Goal: Information Seeking & Learning: Find specific fact

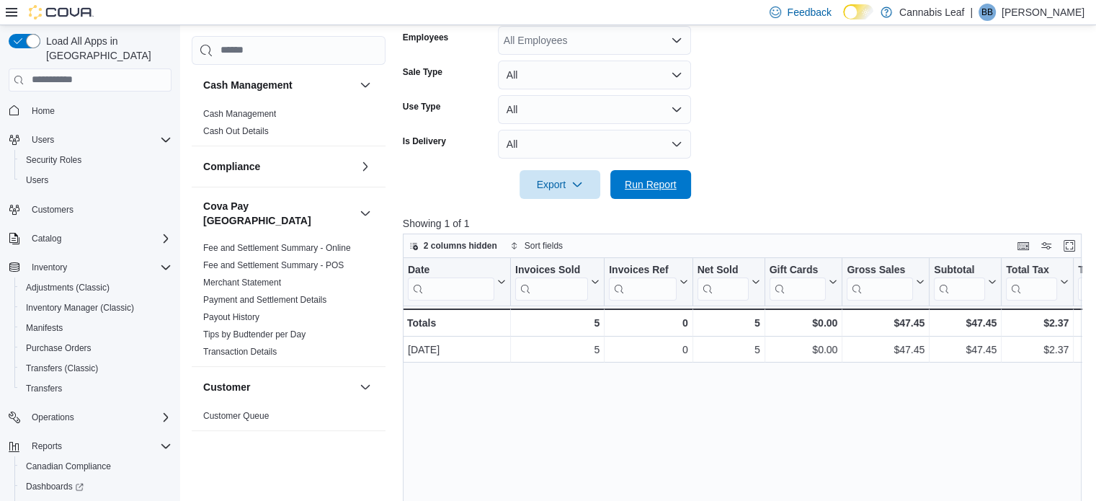
click at [659, 184] on span "Run Report" at bounding box center [651, 184] width 52 height 14
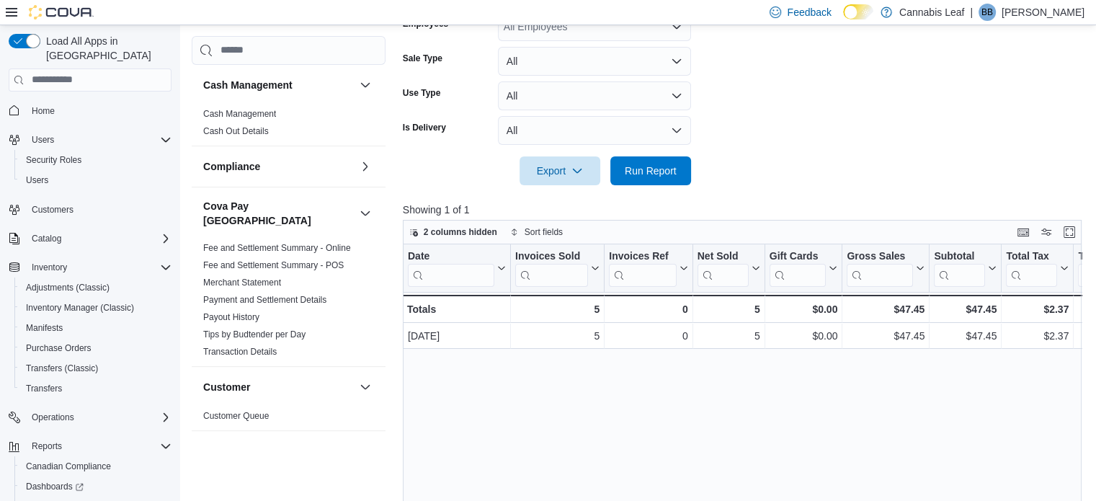
scroll to position [360, 0]
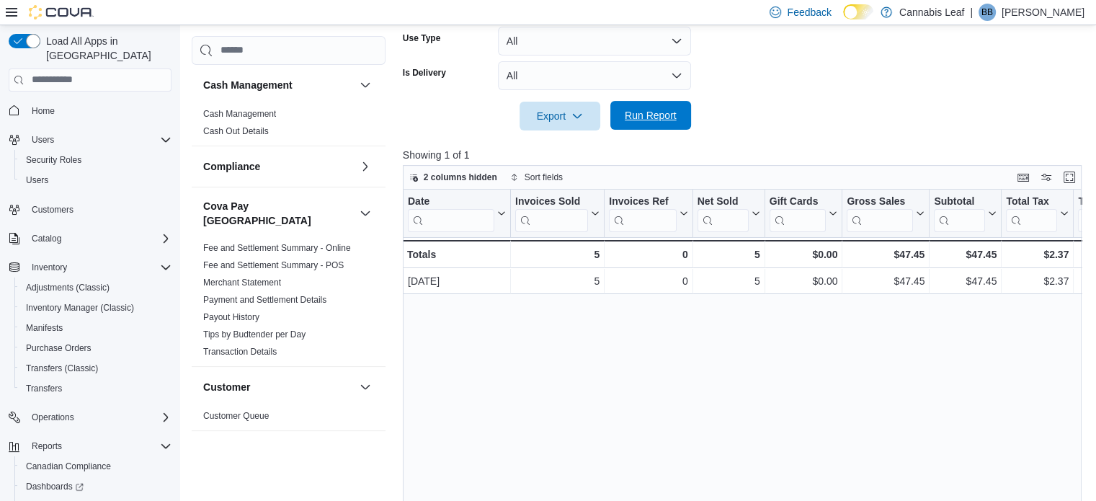
click at [677, 120] on span "Run Report" at bounding box center [650, 115] width 63 height 29
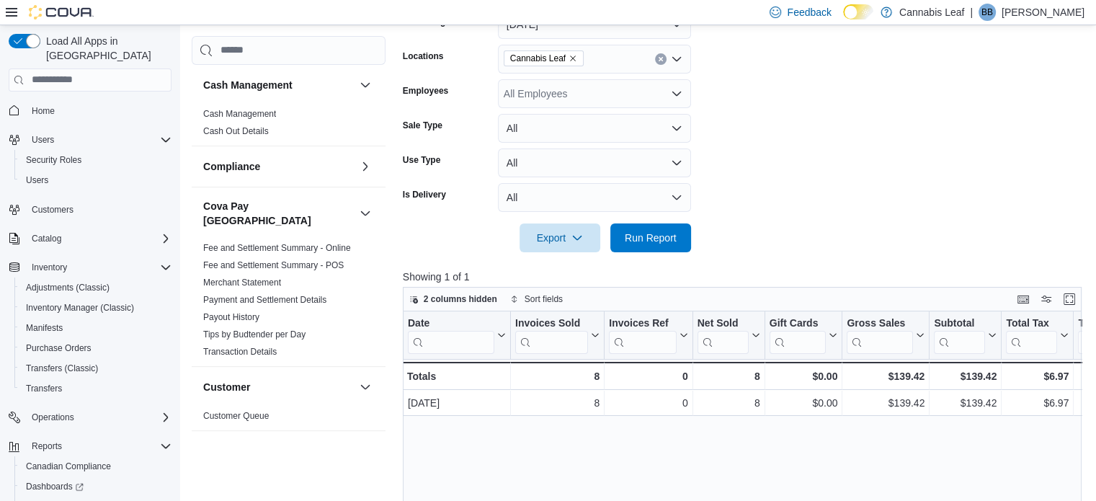
scroll to position [148, 0]
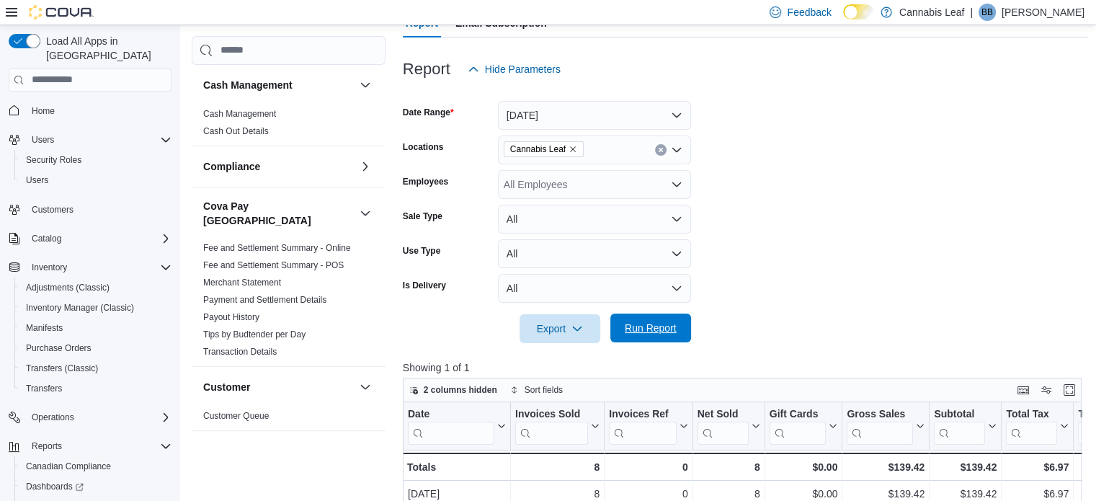
click at [662, 329] on span "Run Report" at bounding box center [651, 328] width 52 height 14
click at [643, 339] on span "Run Report" at bounding box center [650, 327] width 63 height 29
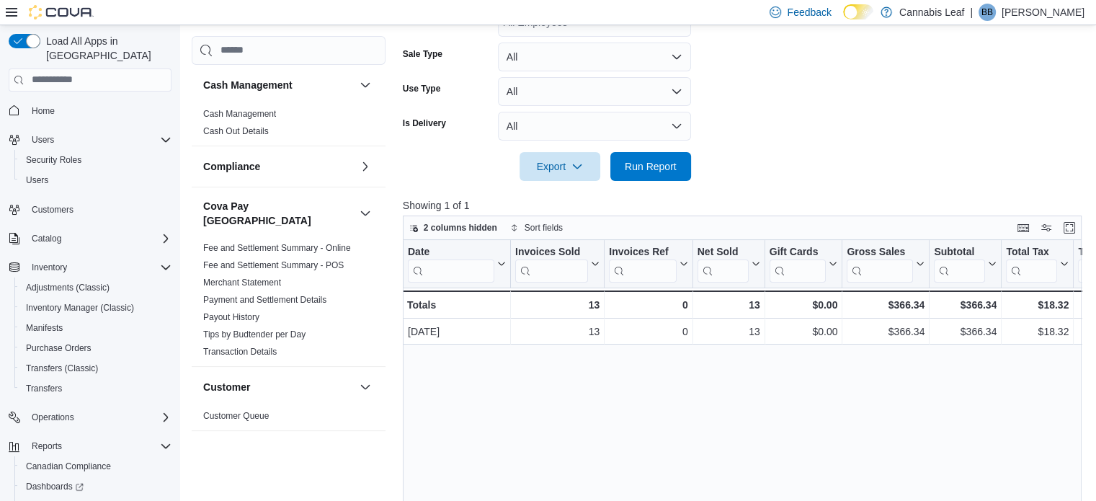
scroll to position [220, 0]
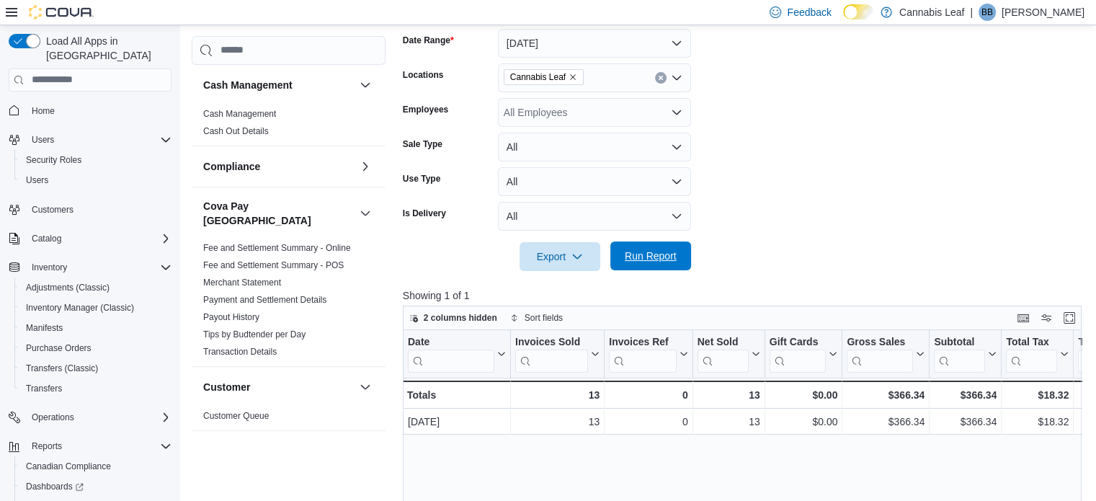
click at [631, 259] on span "Run Report" at bounding box center [651, 256] width 52 height 14
click at [662, 254] on span "Run Report" at bounding box center [651, 256] width 52 height 14
click at [640, 248] on span "Run Report" at bounding box center [650, 255] width 63 height 29
click at [628, 256] on span "Run Report" at bounding box center [651, 256] width 52 height 14
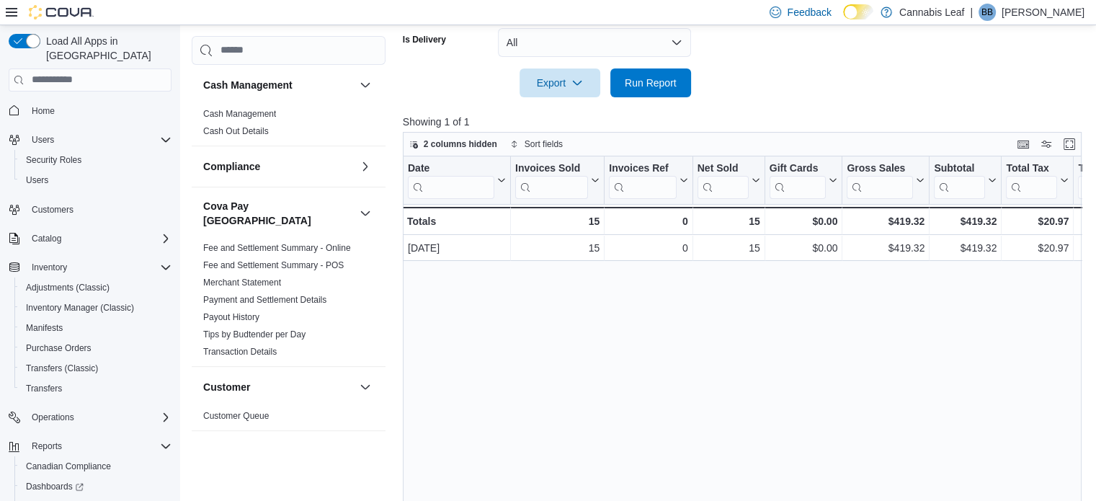
scroll to position [436, 0]
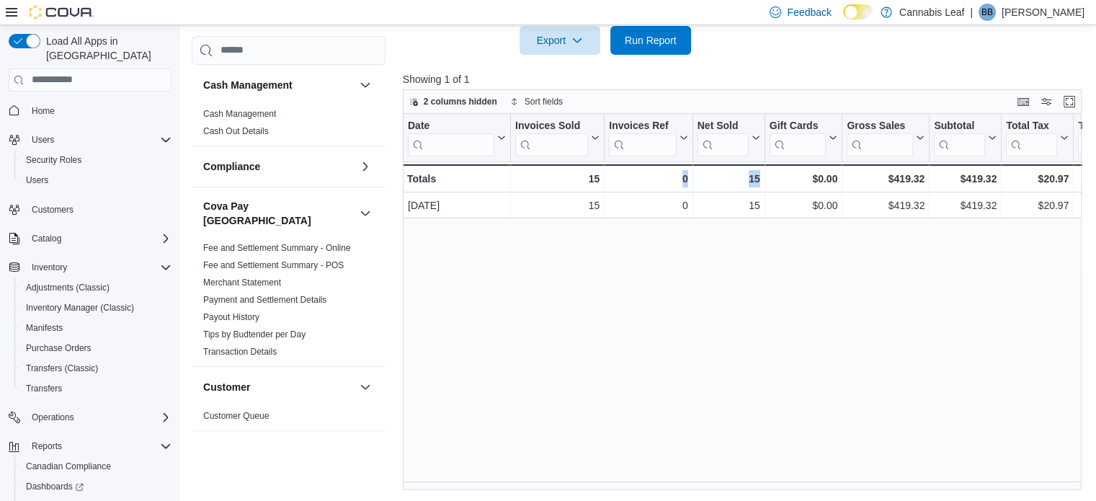
drag, startPoint x: 640, startPoint y: 481, endPoint x: 787, endPoint y: 509, distance: 149.6
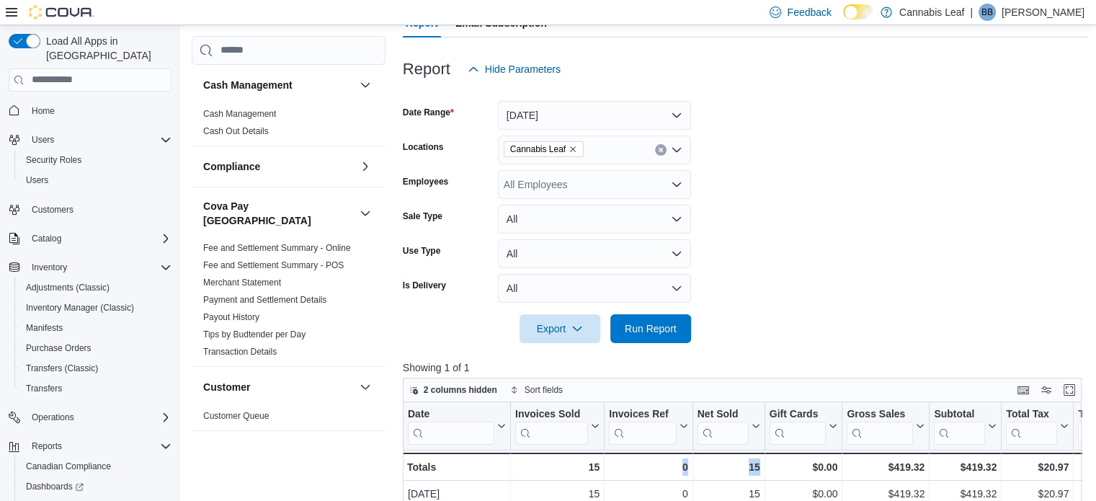
scroll to position [220, 0]
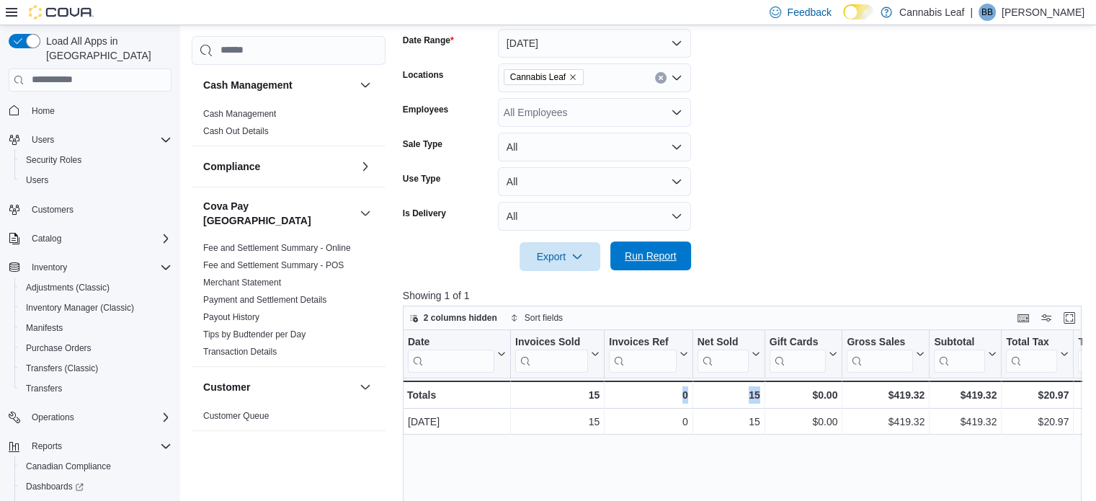
click at [654, 253] on span "Run Report" at bounding box center [651, 256] width 52 height 14
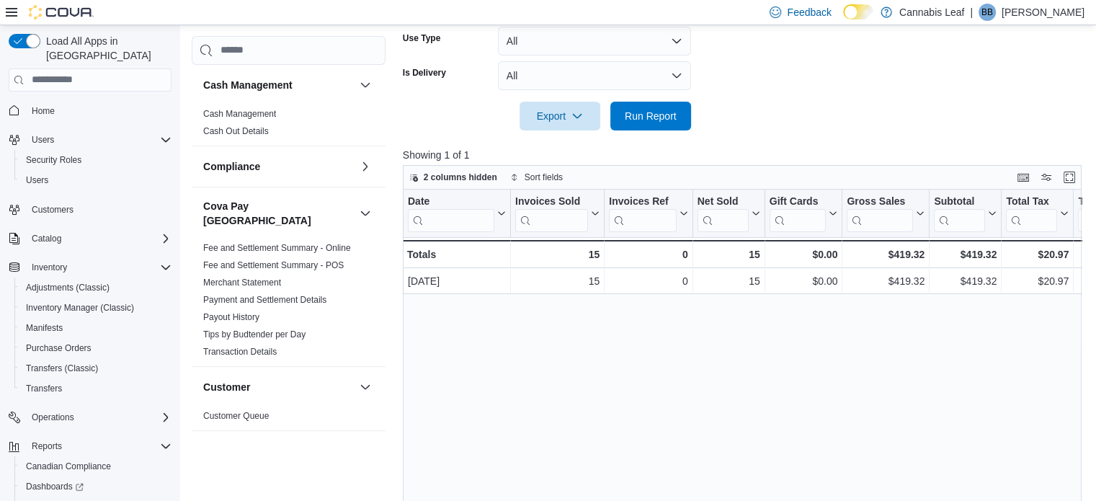
scroll to position [216, 0]
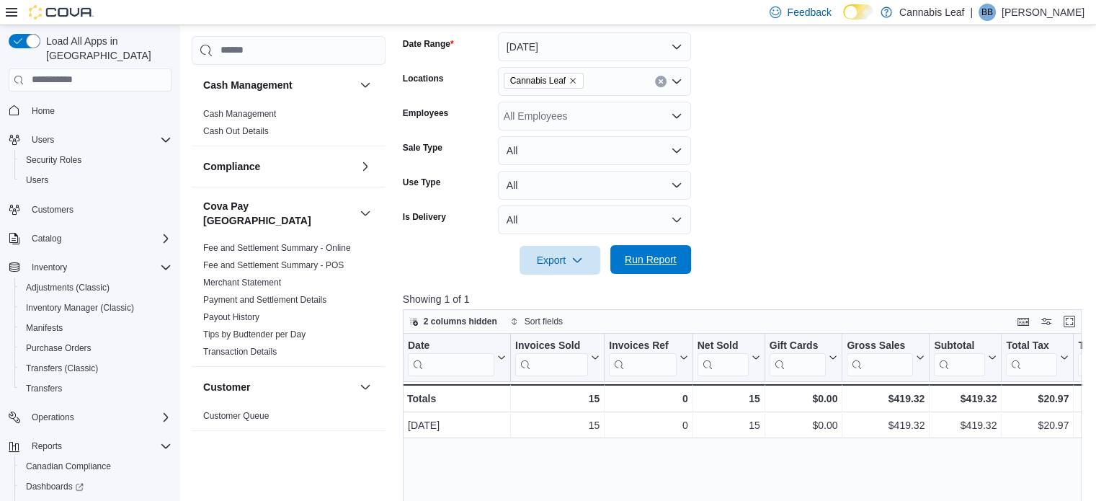
click at [633, 259] on span "Run Report" at bounding box center [651, 259] width 52 height 14
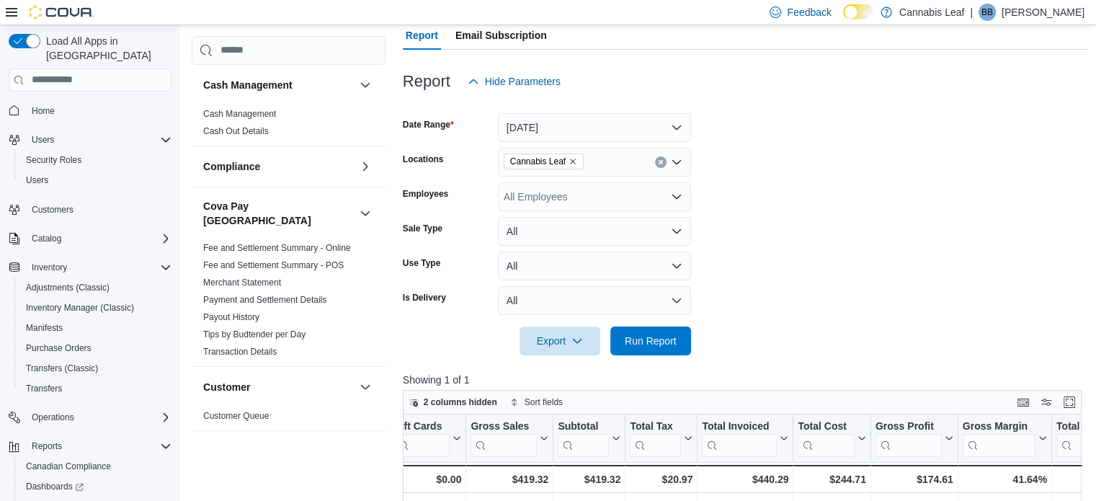
scroll to position [364, 0]
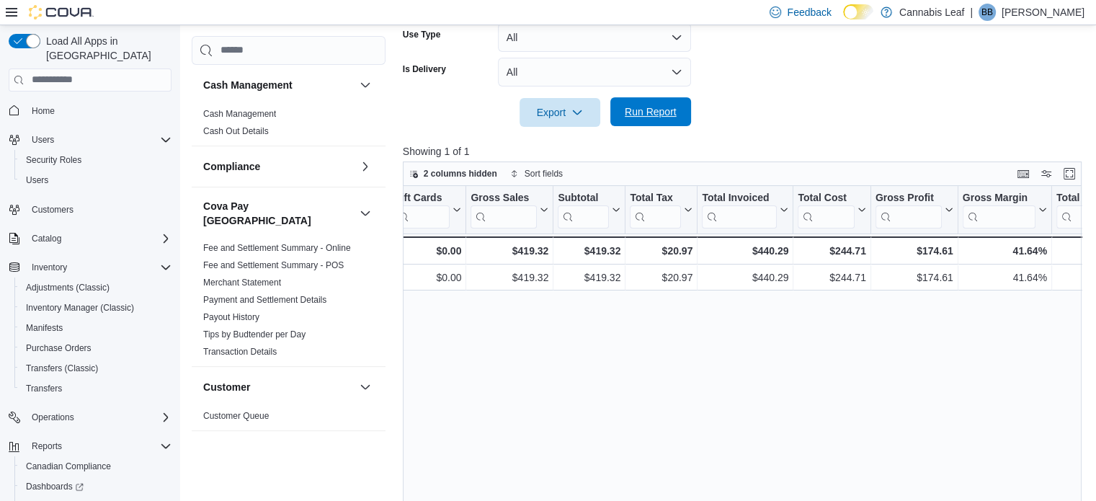
click at [654, 120] on span "Run Report" at bounding box center [650, 111] width 63 height 29
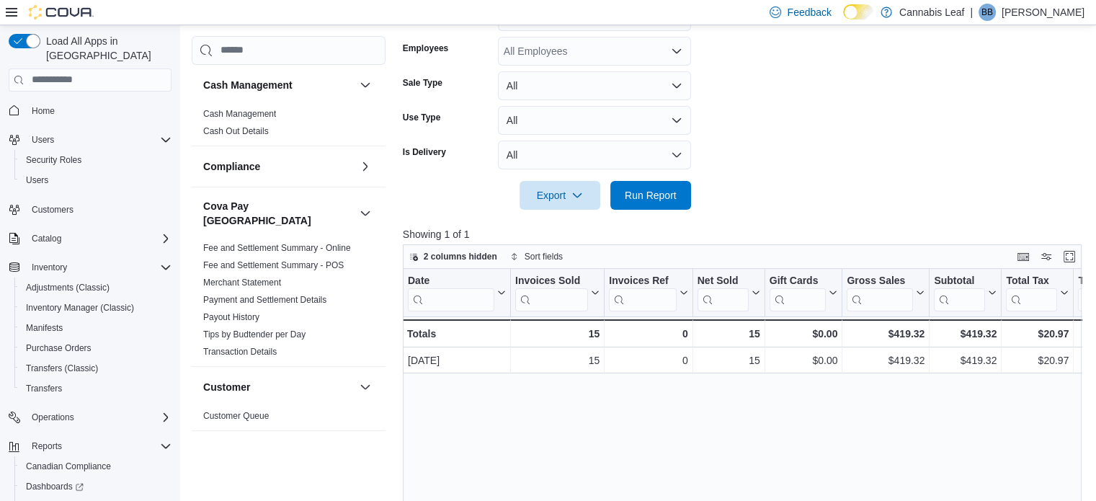
scroll to position [220, 0]
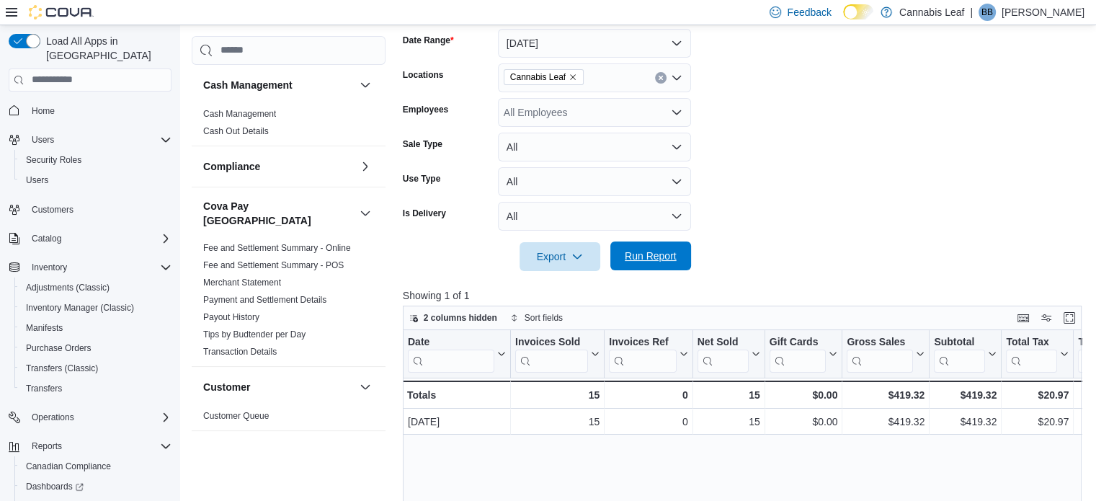
click at [642, 257] on span "Run Report" at bounding box center [651, 256] width 52 height 14
click at [645, 250] on span "Run Report" at bounding box center [651, 256] width 52 height 14
click at [644, 257] on span "Run Report" at bounding box center [651, 256] width 52 height 14
click at [648, 258] on span "Run Report" at bounding box center [651, 256] width 52 height 14
click at [654, 254] on span "Run Report" at bounding box center [651, 256] width 52 height 14
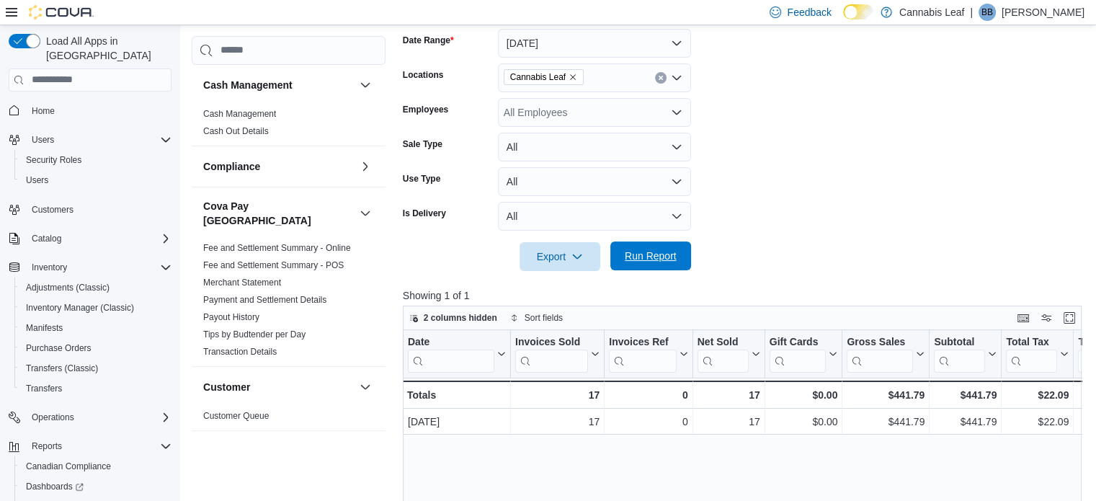
click at [649, 260] on span "Run Report" at bounding box center [651, 256] width 52 height 14
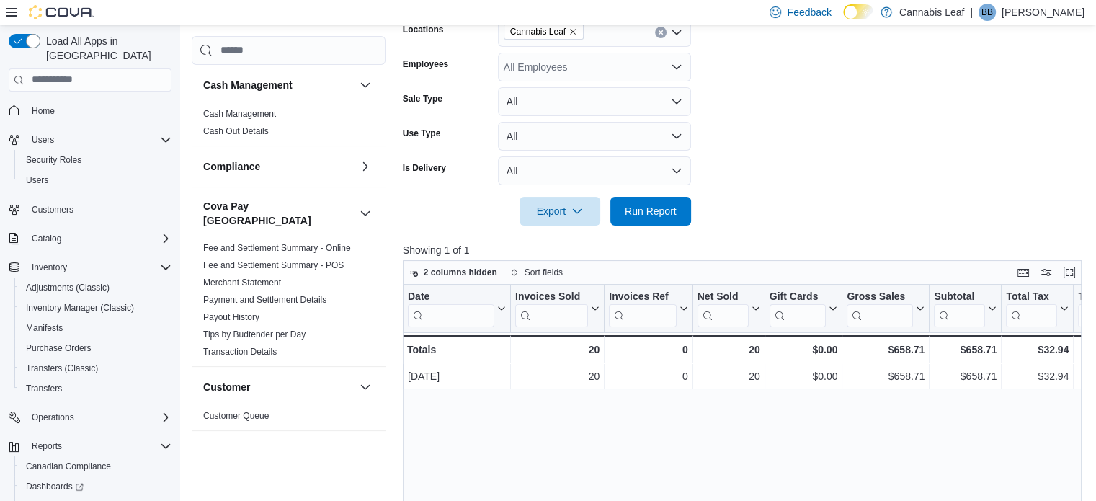
scroll to position [148, 0]
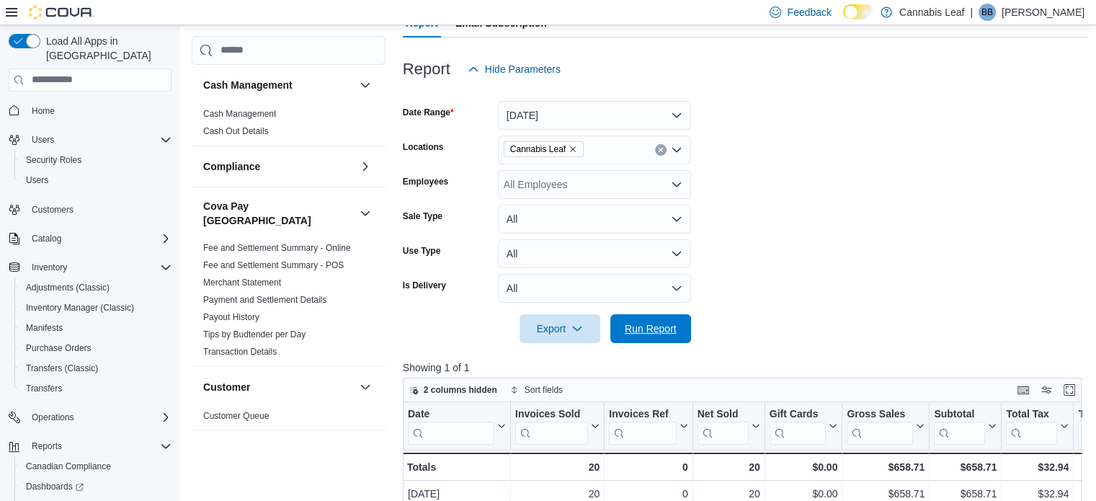
drag, startPoint x: 651, startPoint y: 318, endPoint x: 692, endPoint y: 331, distance: 42.4
click at [651, 320] on span "Run Report" at bounding box center [650, 328] width 63 height 29
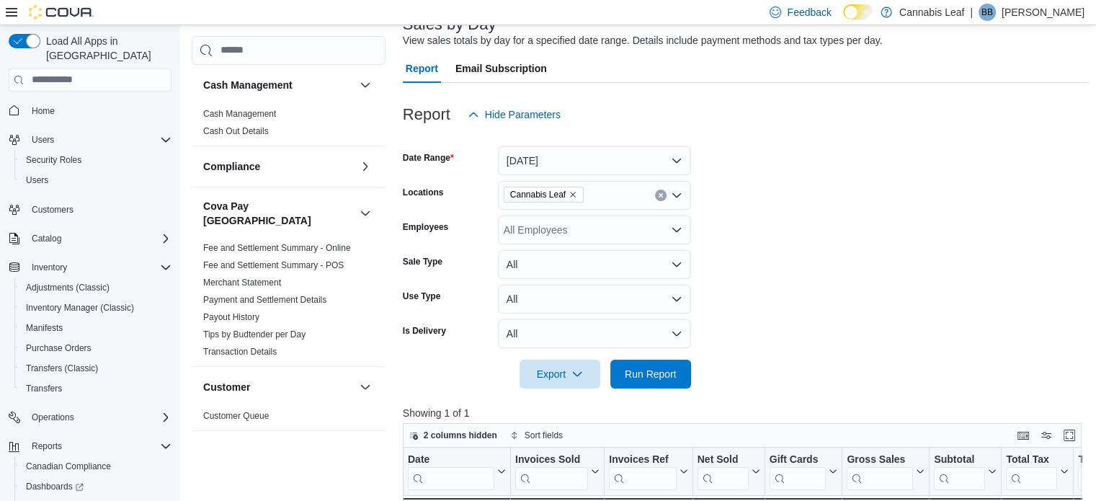
scroll to position [4, 0]
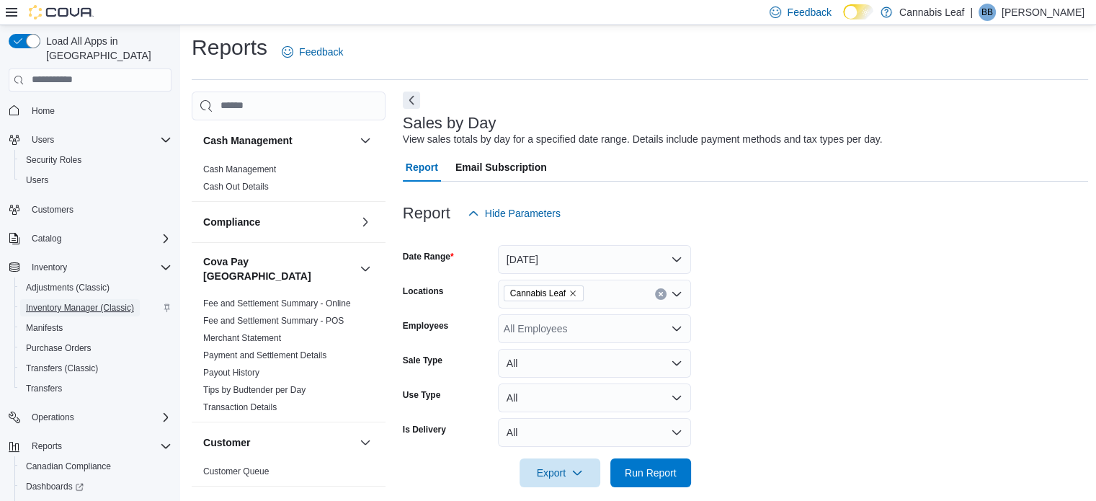
drag, startPoint x: 82, startPoint y: 300, endPoint x: 114, endPoint y: 298, distance: 31.8
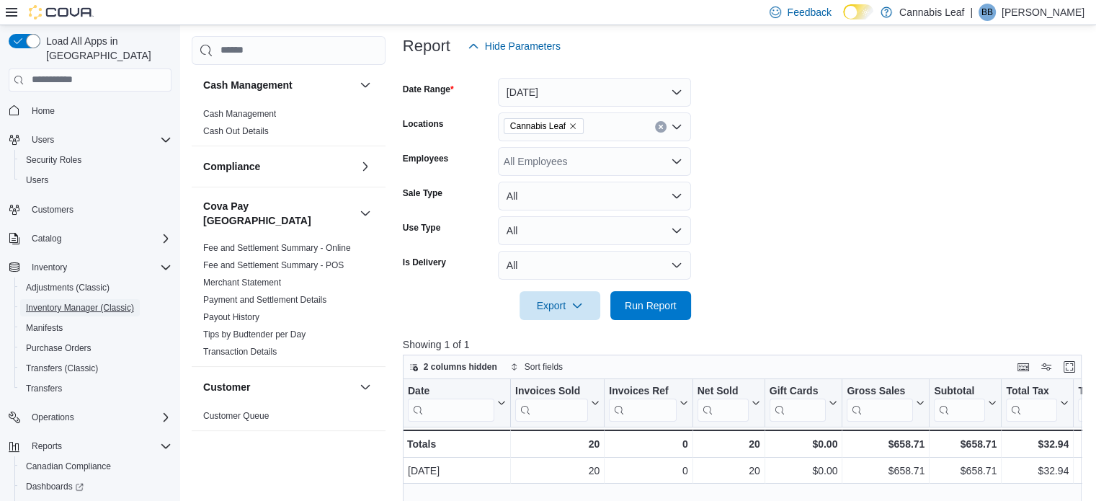
scroll to position [220, 0]
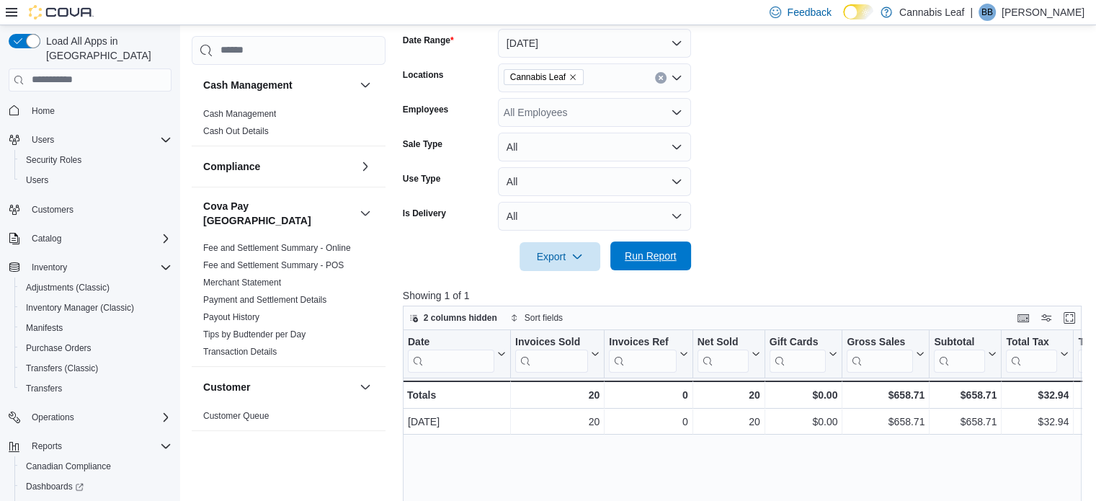
click at [664, 258] on span "Run Report" at bounding box center [651, 256] width 52 height 14
click at [651, 259] on span "Run Report" at bounding box center [651, 256] width 52 height 14
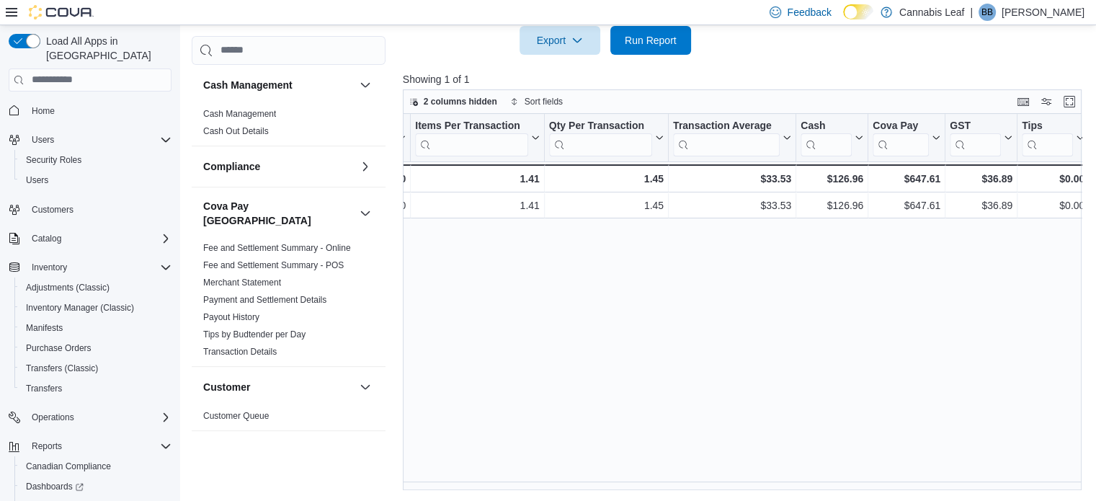
scroll to position [0, 0]
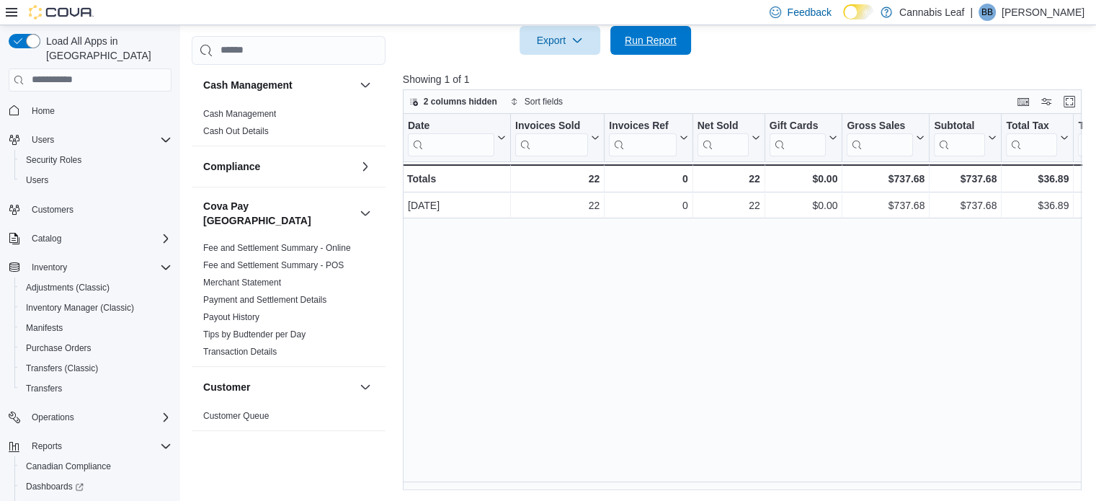
click at [625, 37] on span "Run Report" at bounding box center [651, 40] width 52 height 14
drag, startPoint x: 654, startPoint y: 489, endPoint x: 681, endPoint y: 483, distance: 28.0
click at [681, 483] on div "Date Click to view column header actions Invoices Sold Click to view column hea…" at bounding box center [746, 302] width 686 height 377
drag, startPoint x: 672, startPoint y: 478, endPoint x: 731, endPoint y: 481, distance: 59.2
click at [729, 481] on div "Date Click to view column header actions Invoices Sold Click to view column hea…" at bounding box center [746, 302] width 686 height 377
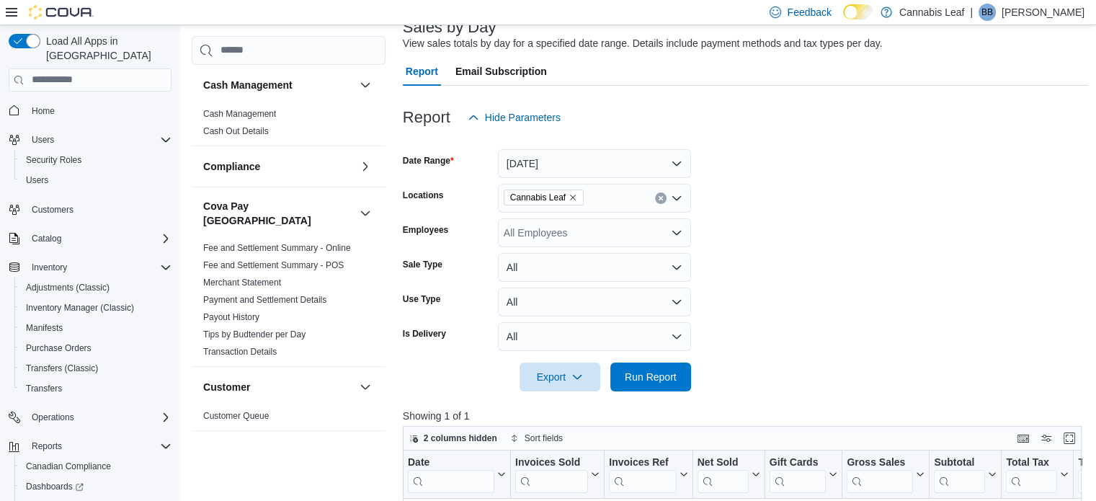
scroll to position [216, 0]
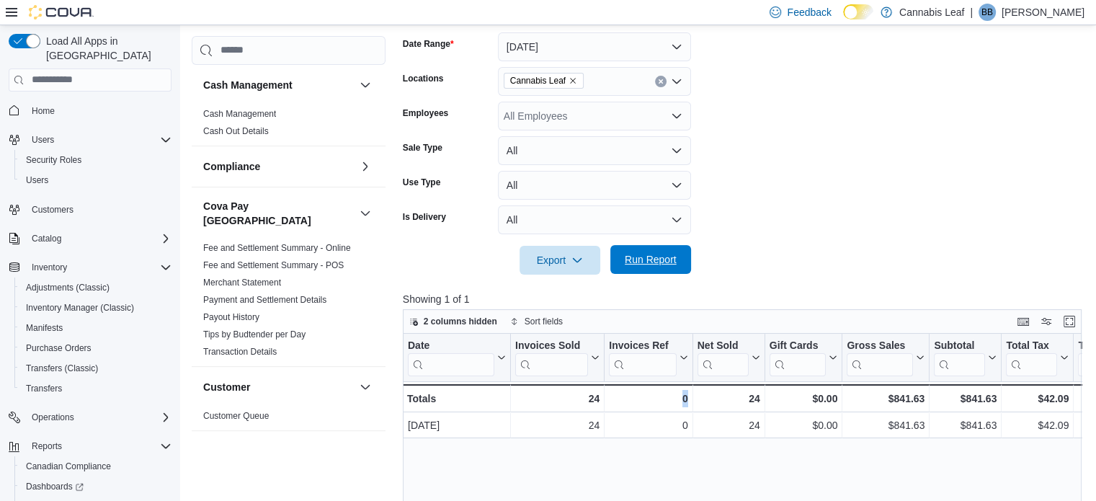
click at [661, 263] on span "Run Report" at bounding box center [651, 259] width 52 height 14
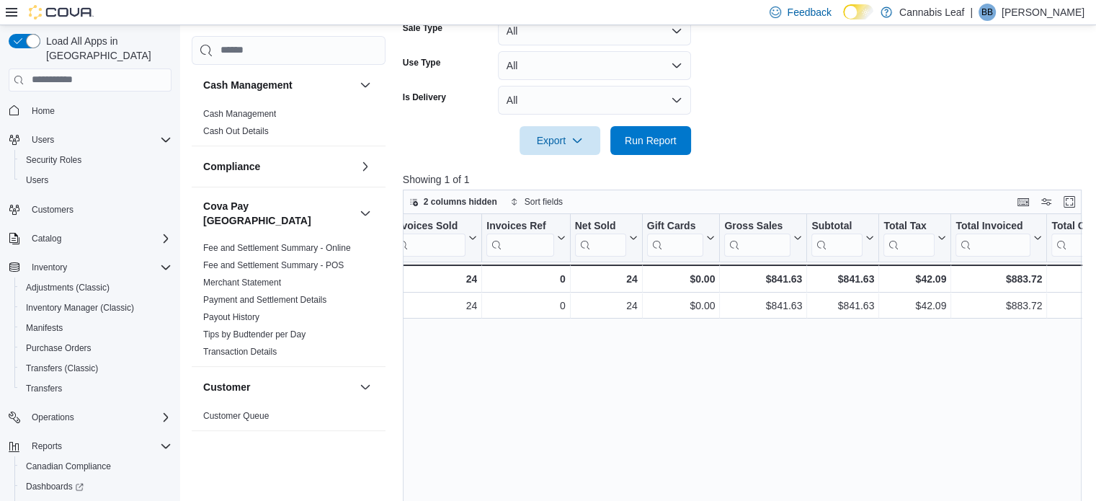
scroll to position [288, 0]
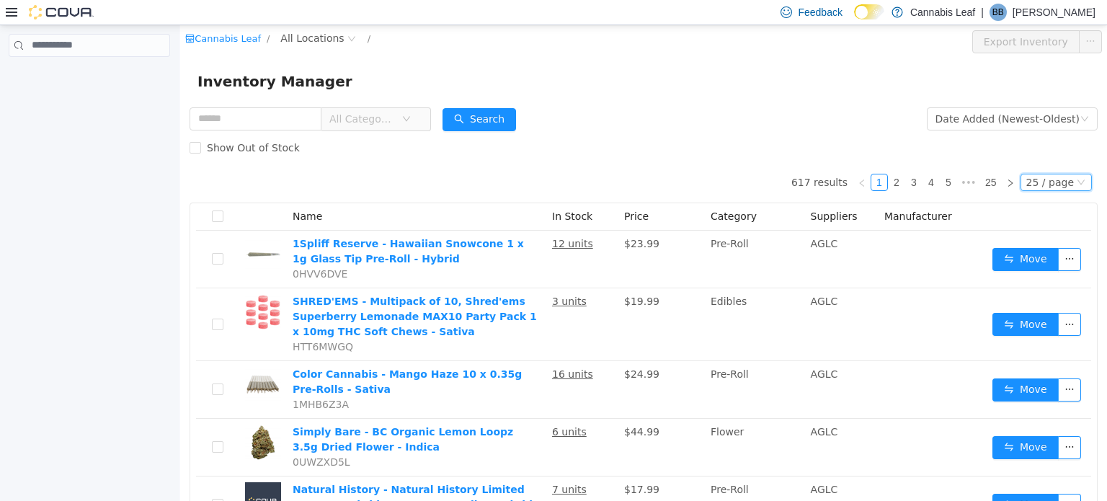
click at [1051, 188] on div "25 / page" at bounding box center [1050, 182] width 48 height 16
click at [1053, 272] on li "50 / page" at bounding box center [1049, 274] width 70 height 23
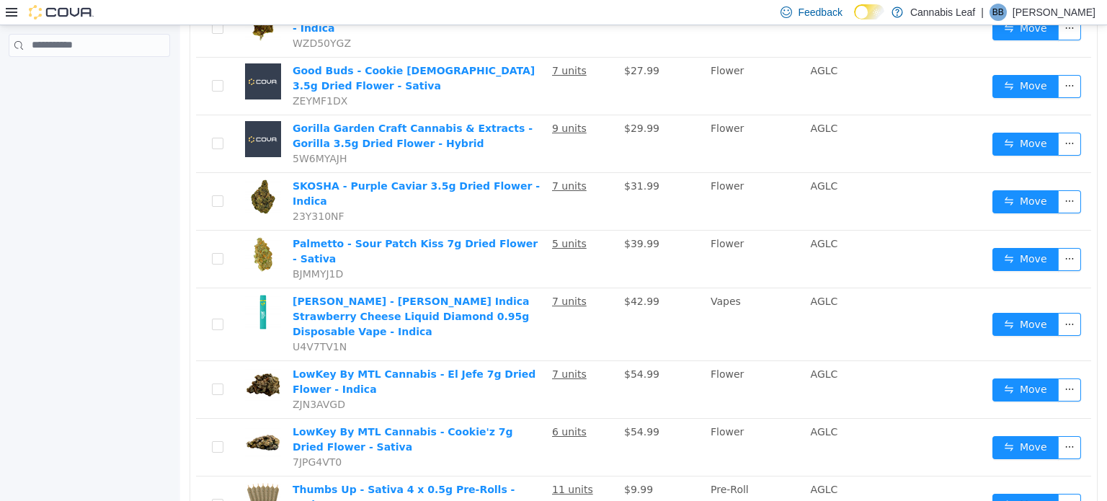
scroll to position [2530, 0]
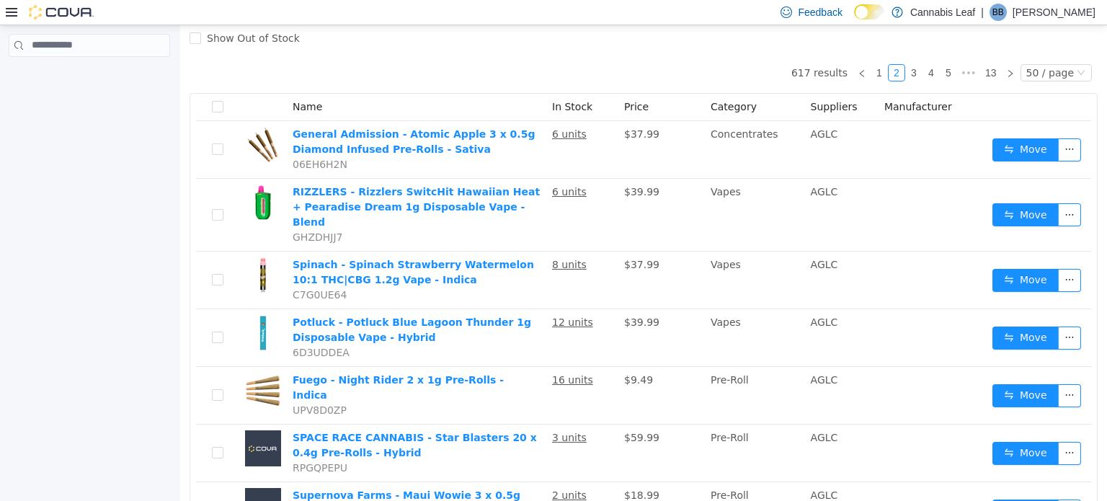
scroll to position [16, 0]
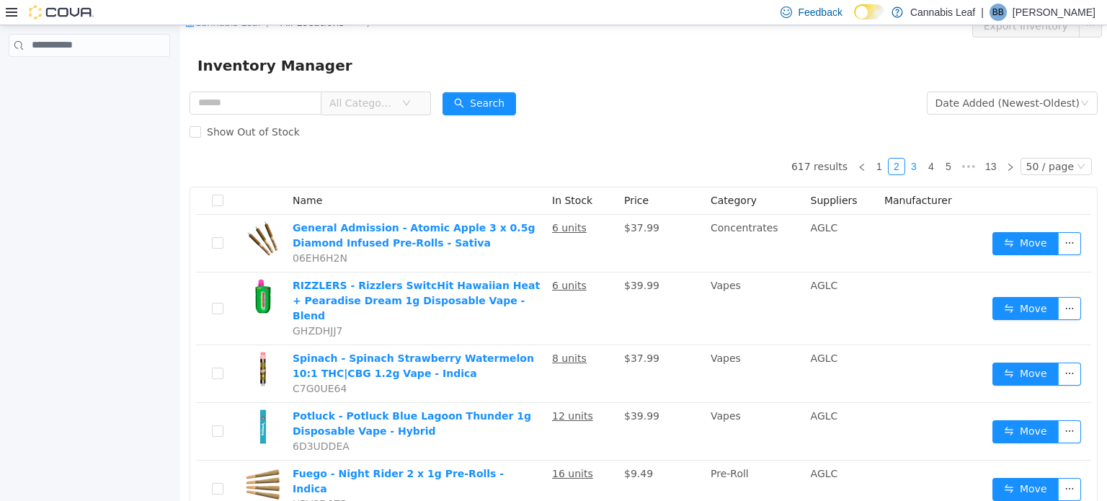
click at [910, 168] on link "3" at bounding box center [914, 166] width 16 height 16
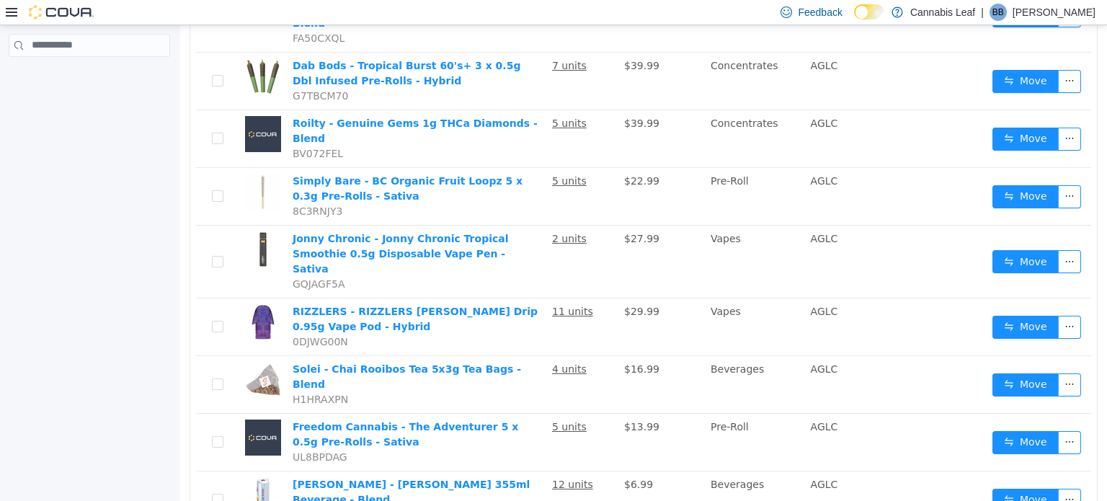
scroll to position [2492, 0]
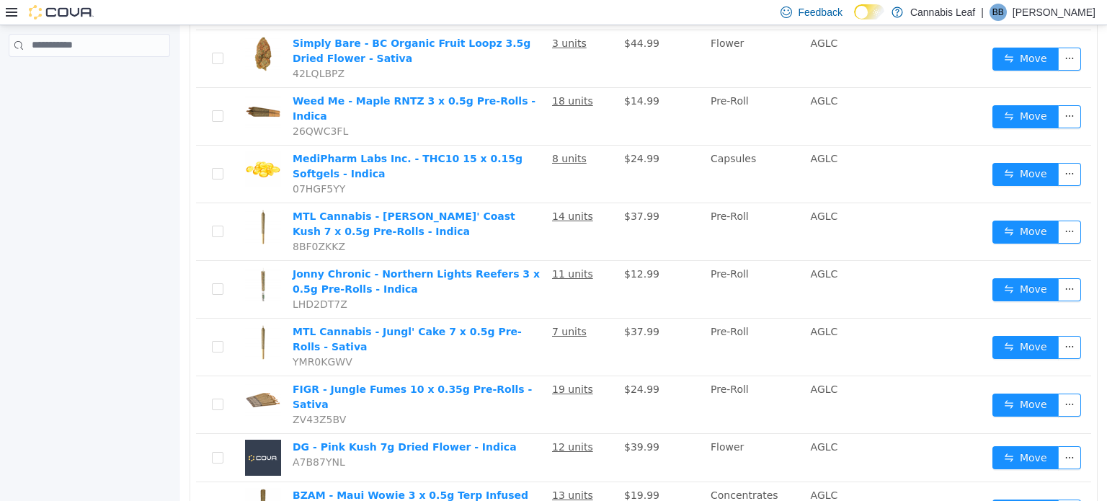
scroll to position [42, 0]
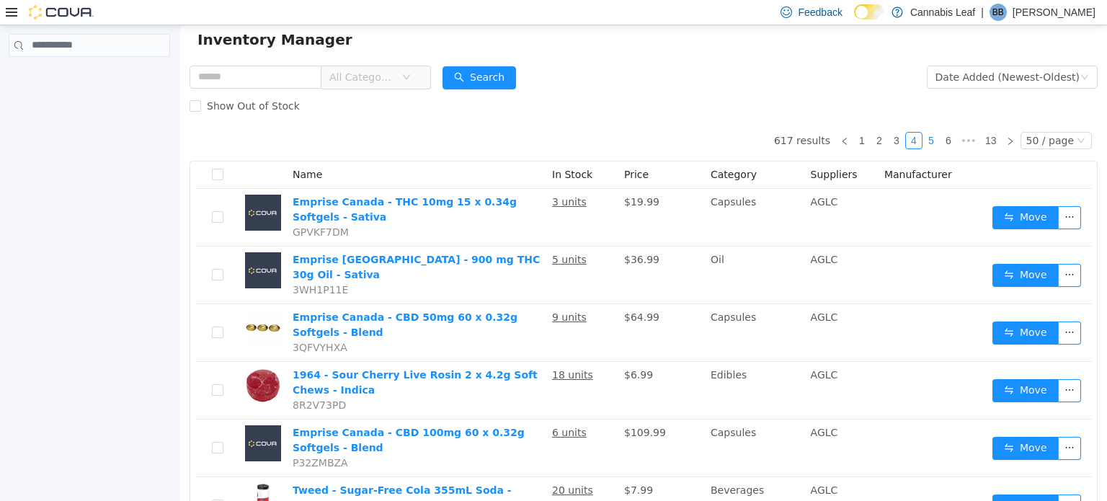
click at [927, 139] on link "5" at bounding box center [931, 140] width 16 height 16
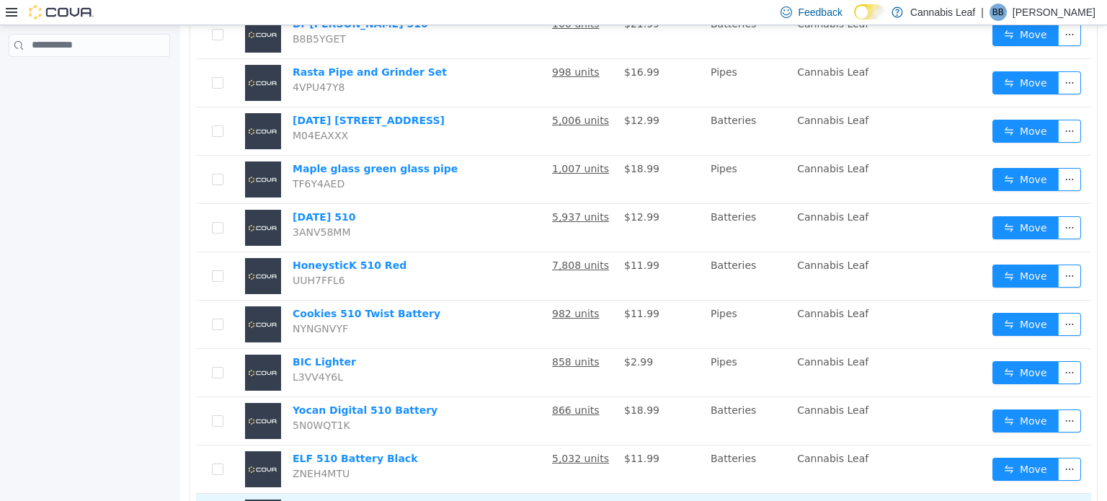
scroll to position [2257, 0]
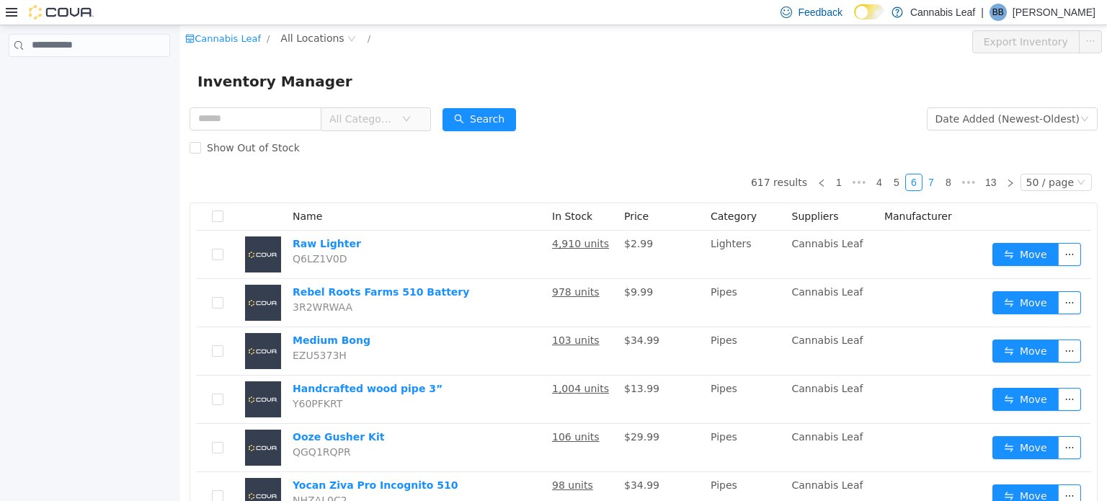
click at [925, 178] on link "7" at bounding box center [931, 182] width 16 height 16
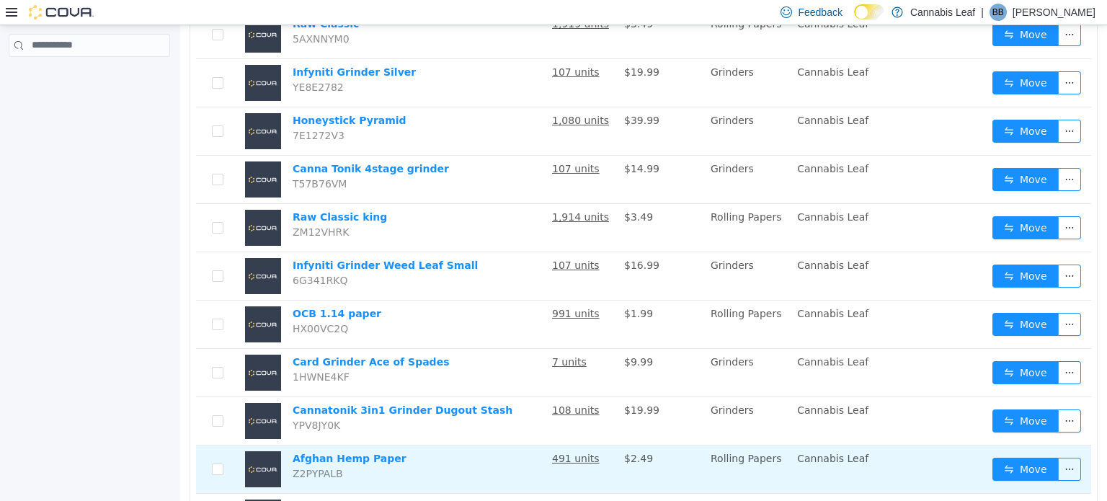
scroll to position [2176, 0]
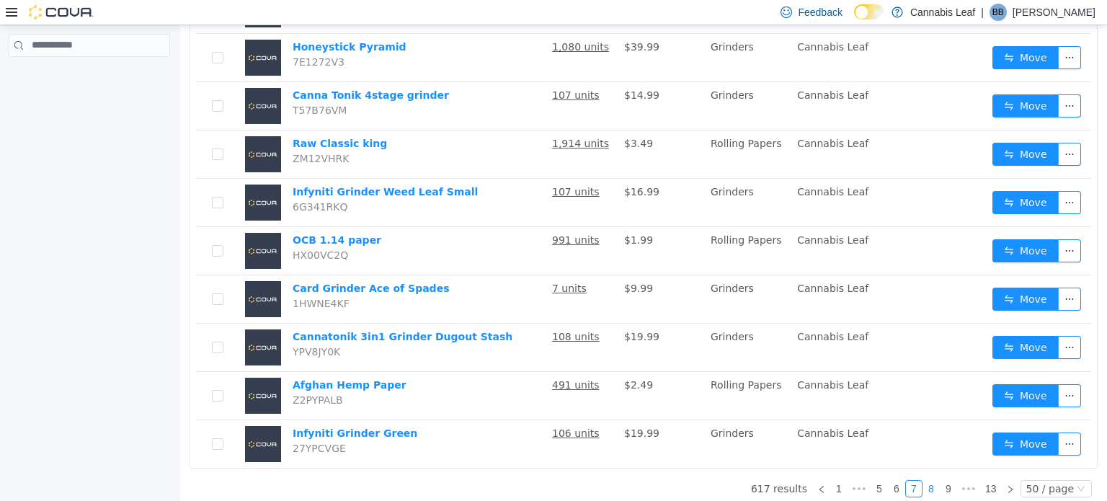
click at [924, 480] on link "8" at bounding box center [931, 488] width 16 height 16
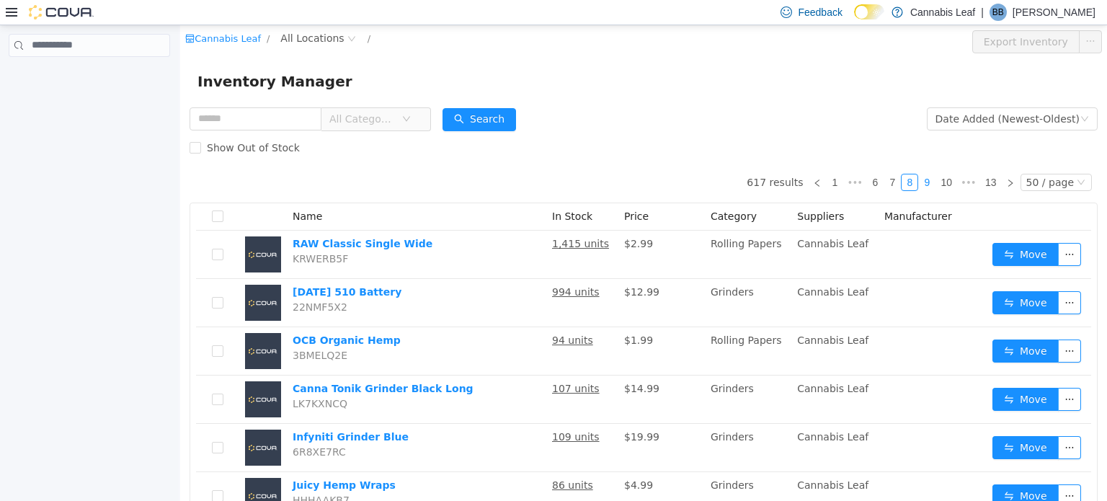
click at [924, 184] on link "9" at bounding box center [927, 182] width 16 height 16
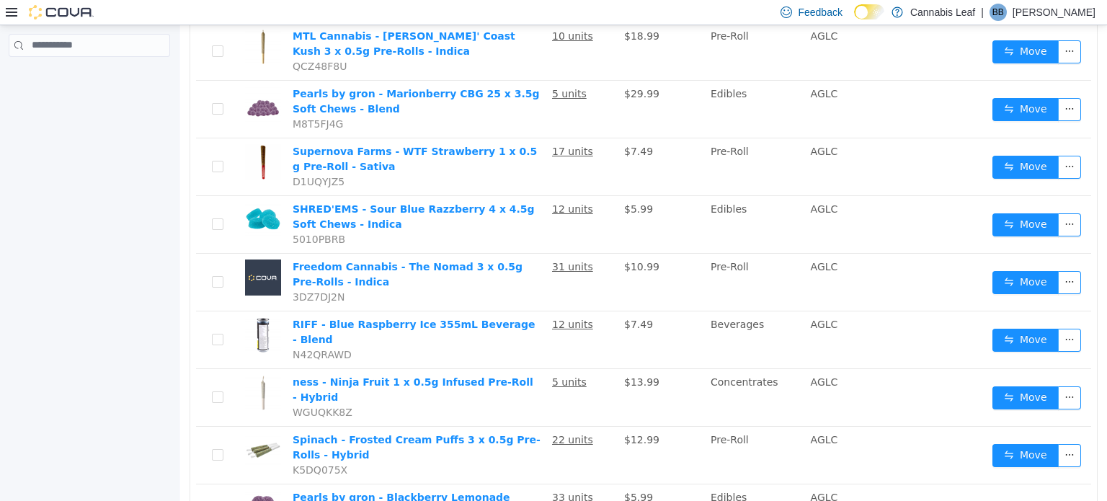
scroll to position [2486, 0]
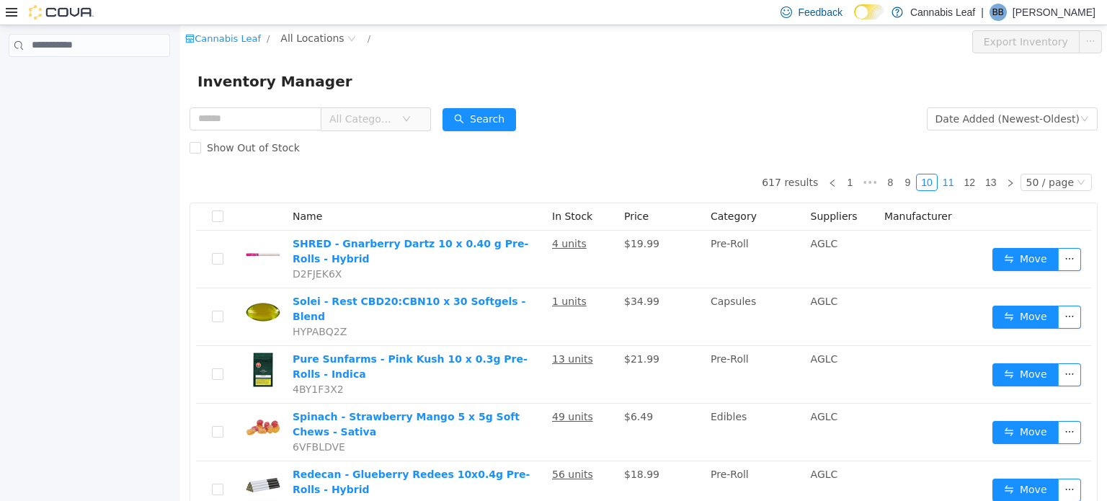
click at [945, 182] on link "11" at bounding box center [948, 182] width 20 height 16
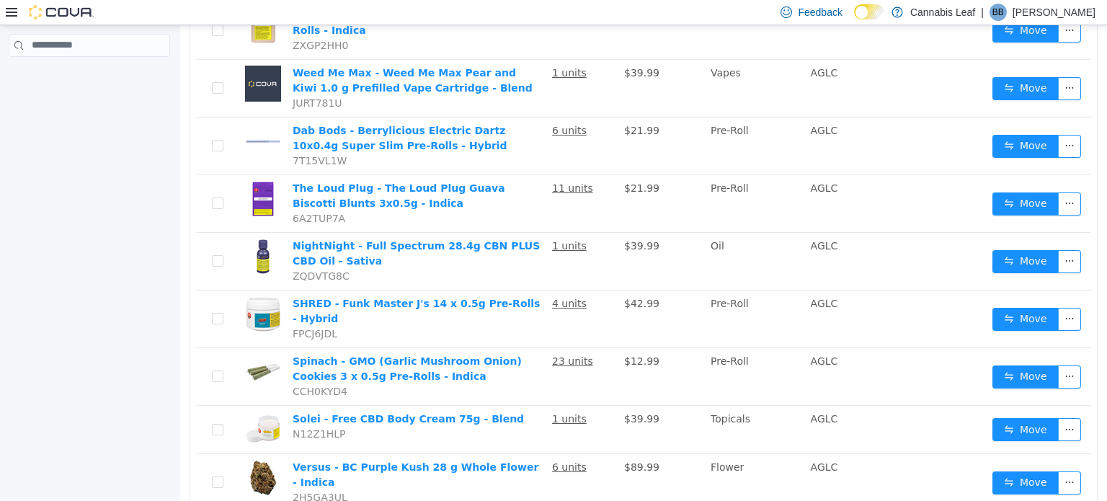
scroll to position [2458, 0]
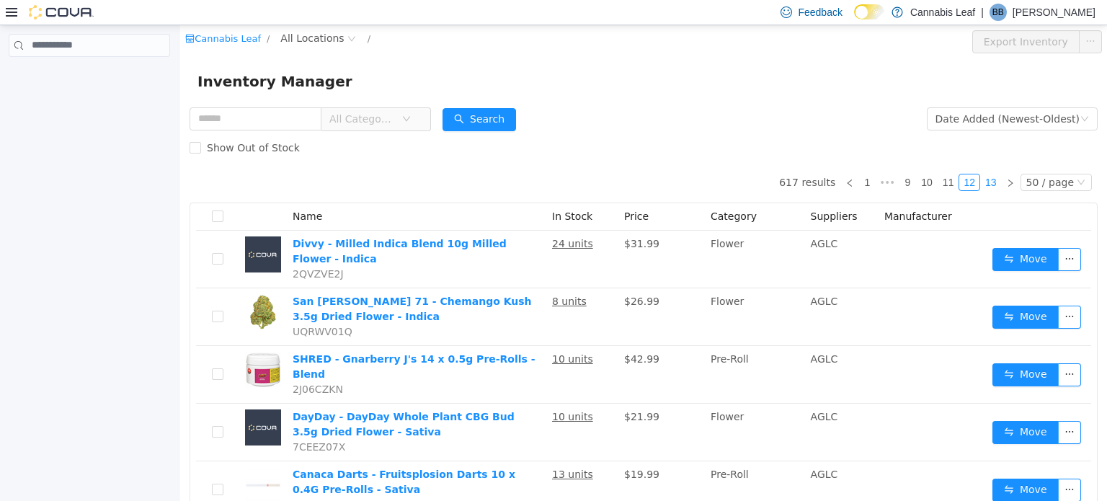
click at [986, 173] on li "13" at bounding box center [991, 181] width 22 height 17
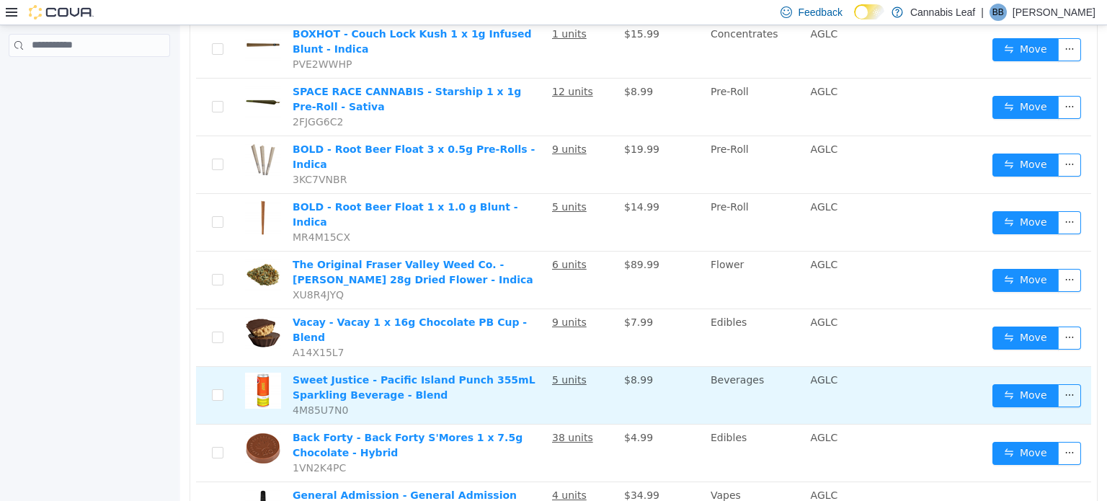
scroll to position [682, 0]
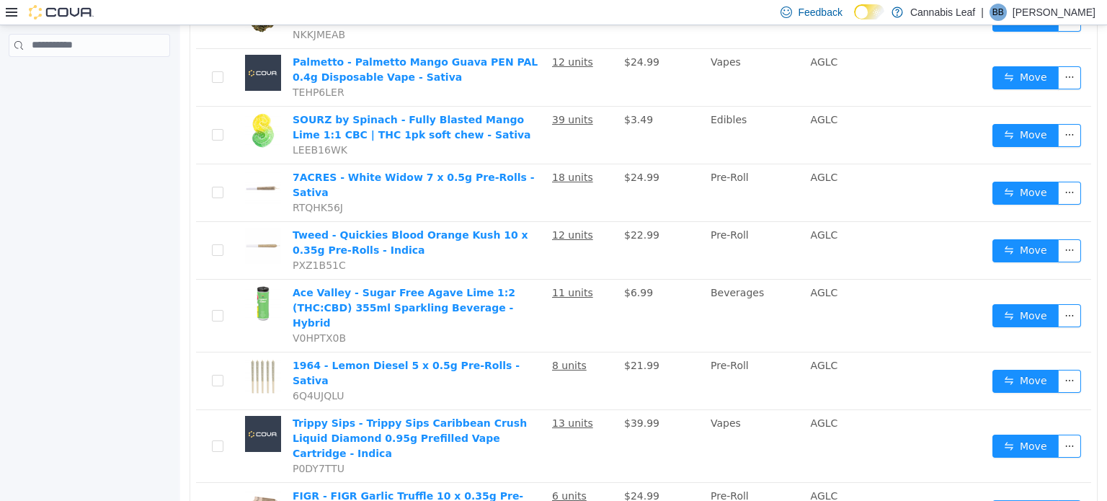
drag, startPoint x: 1106, startPoint y: 238, endPoint x: 1285, endPoint y: 29, distance: 276.0
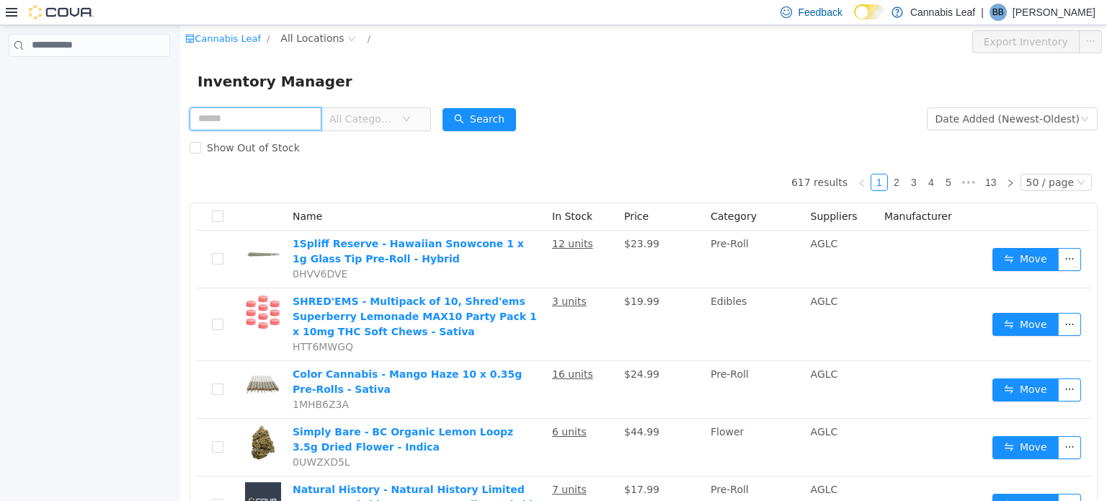
click at [298, 114] on input "text" at bounding box center [255, 118] width 132 height 23
type input "*********"
click at [494, 120] on button "Search" at bounding box center [478, 118] width 73 height 23
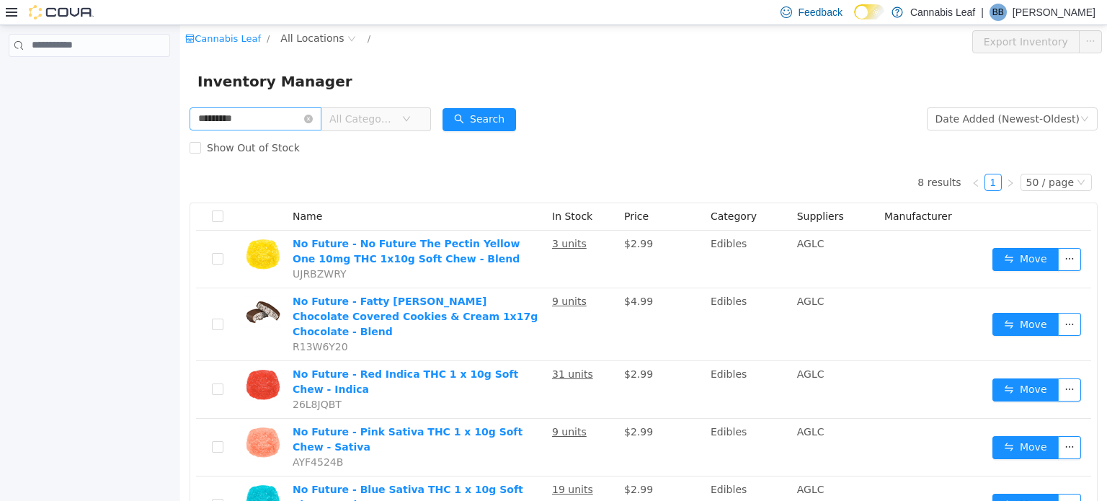
click at [313, 120] on icon "icon: close-circle" at bounding box center [308, 118] width 9 height 9
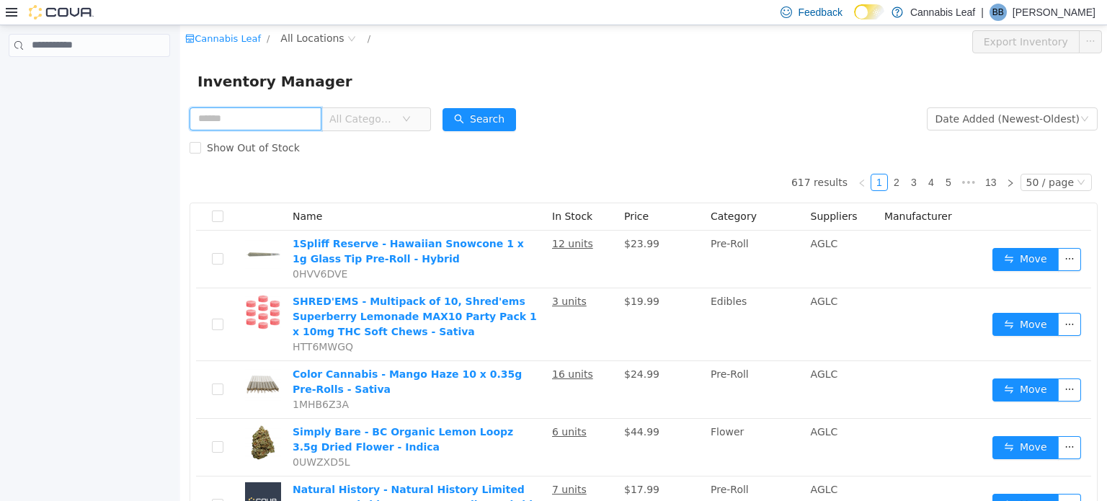
click at [273, 115] on input "text" at bounding box center [255, 118] width 132 height 23
type input "*********"
click at [514, 120] on button "Search" at bounding box center [478, 118] width 73 height 23
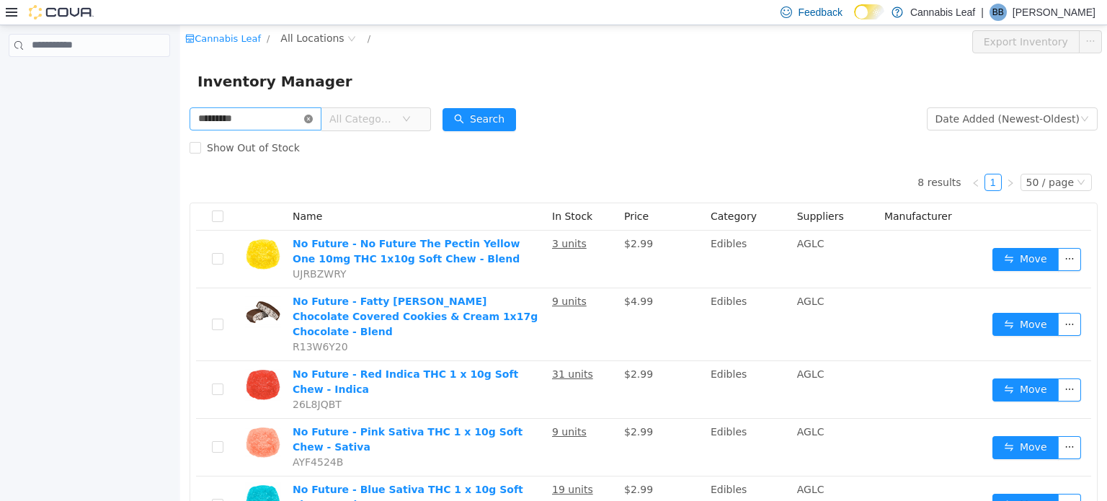
click at [313, 116] on icon "icon: close-circle" at bounding box center [308, 118] width 9 height 9
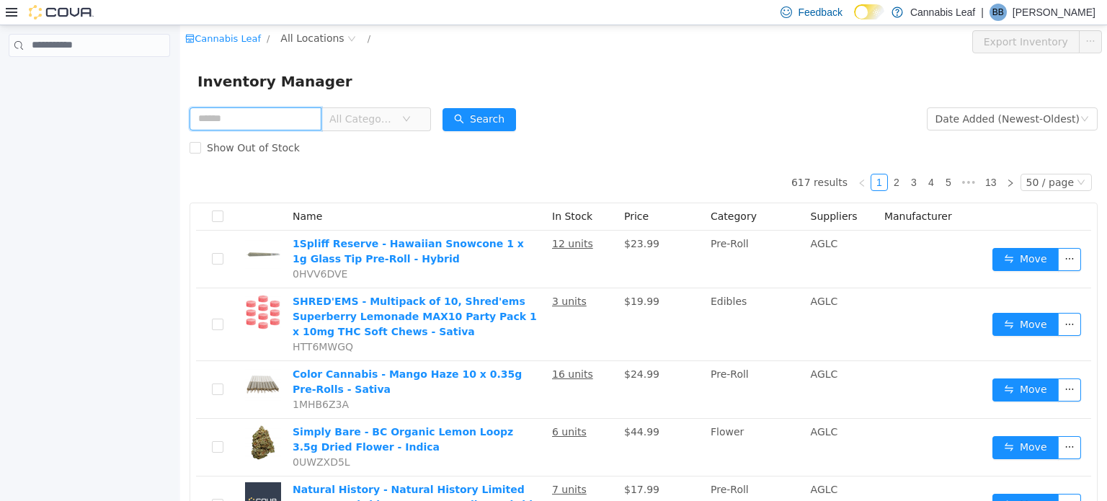
click at [305, 117] on input "text" at bounding box center [255, 118] width 132 height 23
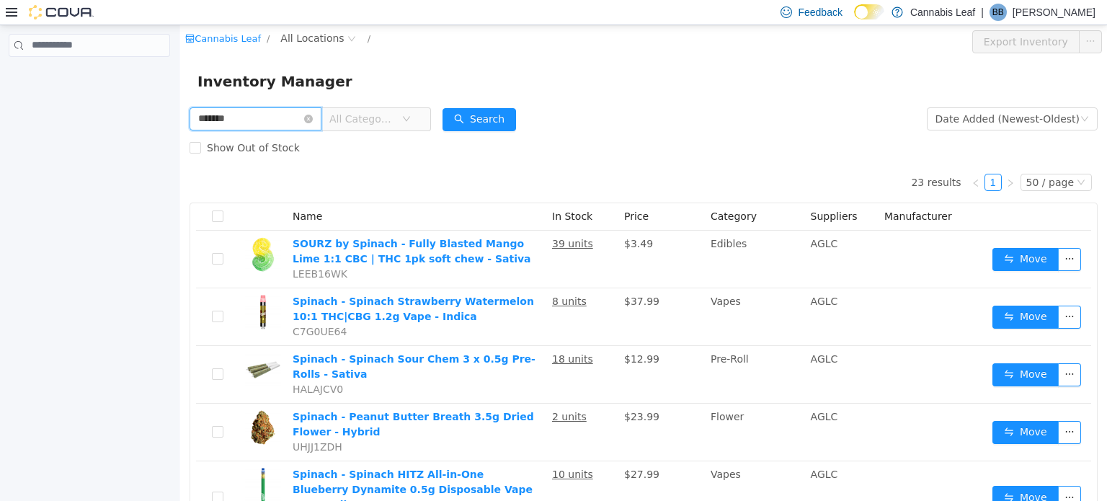
drag, startPoint x: 246, startPoint y: 120, endPoint x: 205, endPoint y: 119, distance: 41.1
click at [205, 119] on input "*******" at bounding box center [255, 118] width 132 height 23
type input "*"
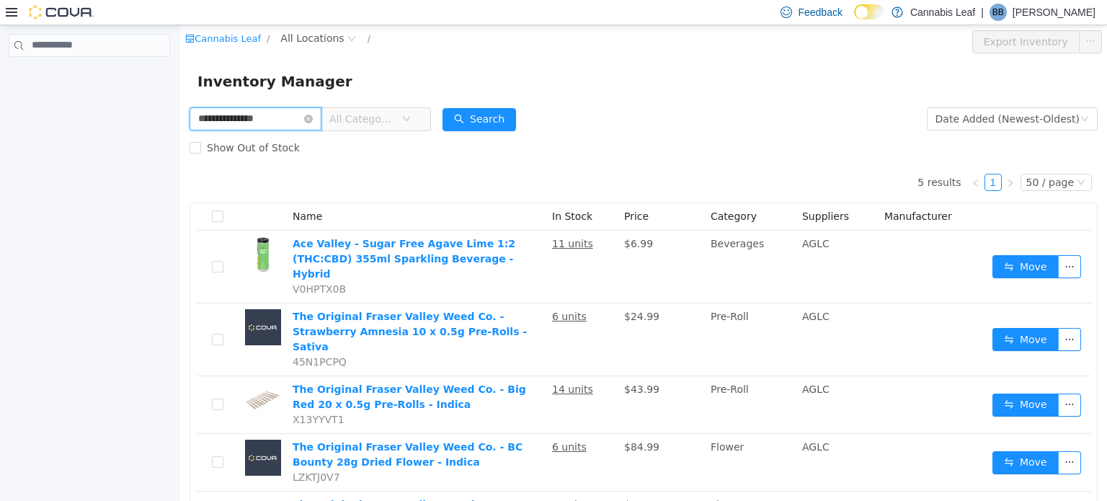
click at [274, 115] on input "**********" at bounding box center [255, 118] width 132 height 23
drag, startPoint x: 294, startPoint y: 123, endPoint x: 154, endPoint y: 104, distance: 141.0
click at [180, 104] on html "**********" at bounding box center [643, 262] width 927 height 476
type input "*****"
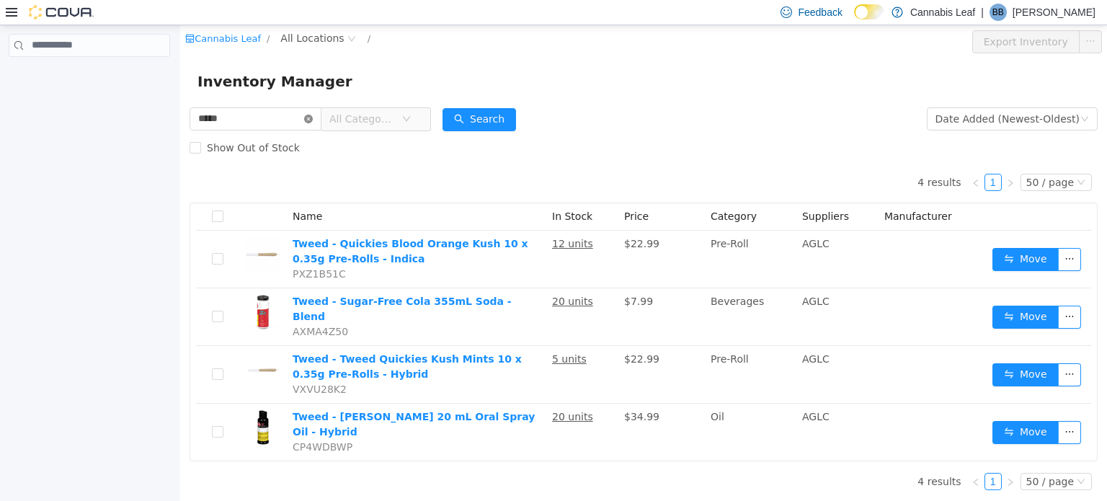
click at [313, 120] on icon "icon: close-circle" at bounding box center [308, 118] width 9 height 9
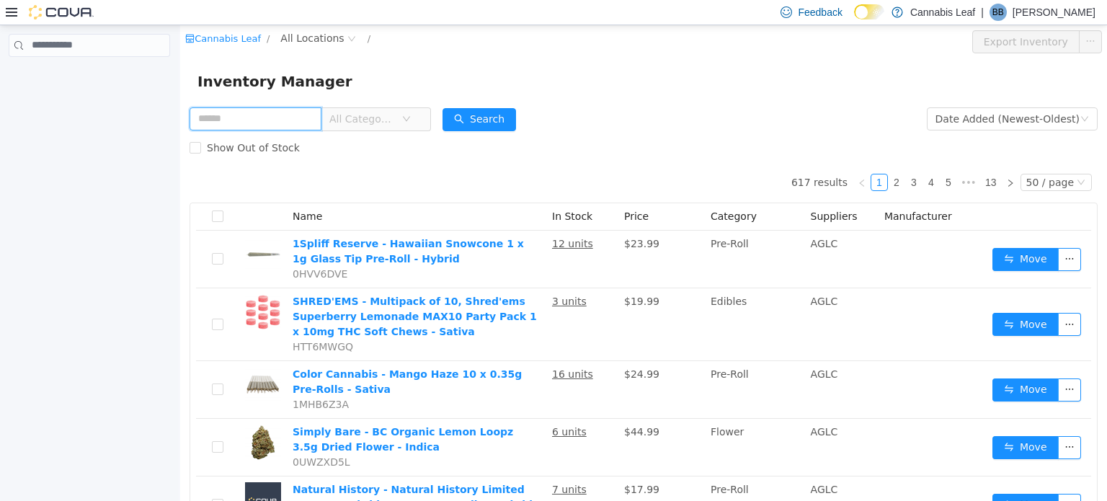
click at [257, 113] on input "text" at bounding box center [255, 118] width 132 height 23
type input "*****"
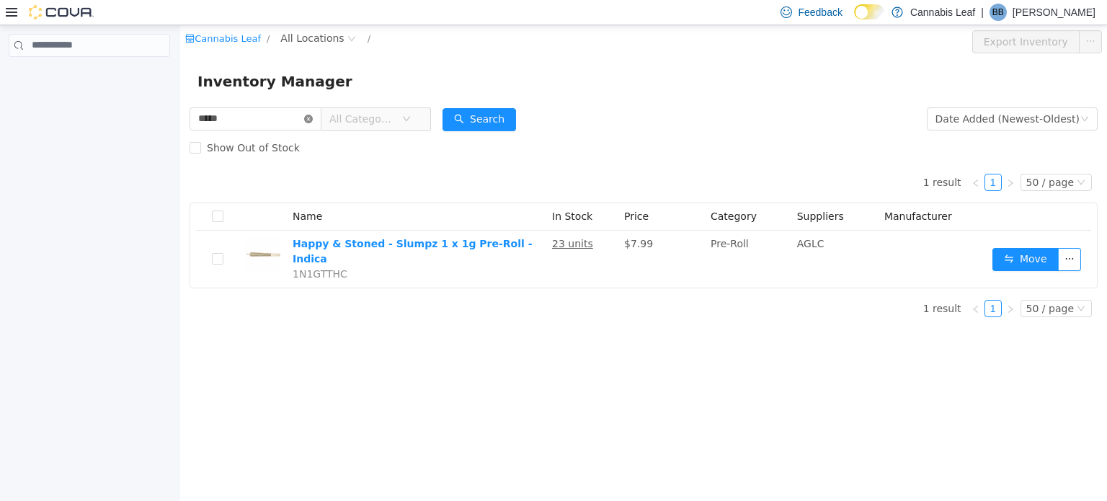
click at [313, 118] on icon "icon: close-circle" at bounding box center [308, 118] width 9 height 9
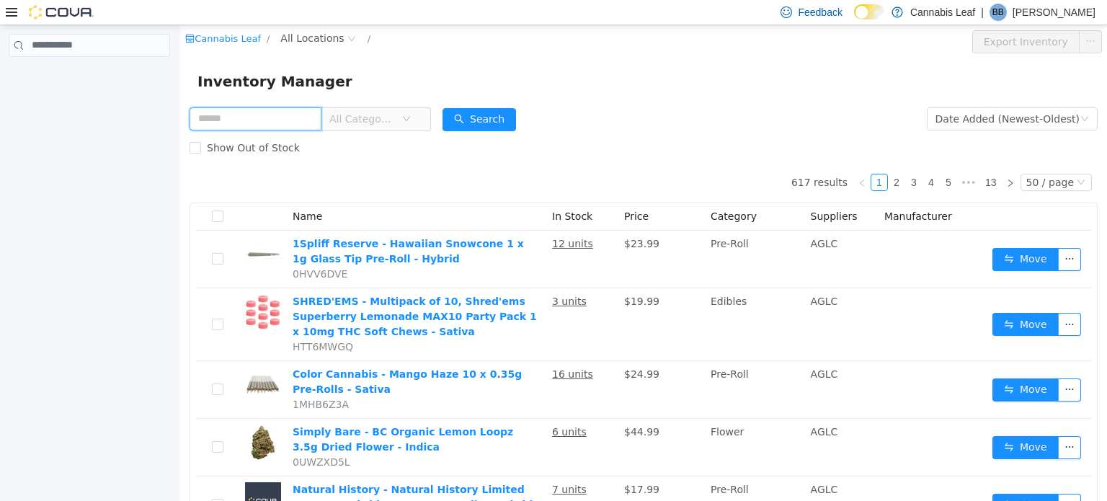
click at [280, 123] on input "text" at bounding box center [255, 118] width 132 height 23
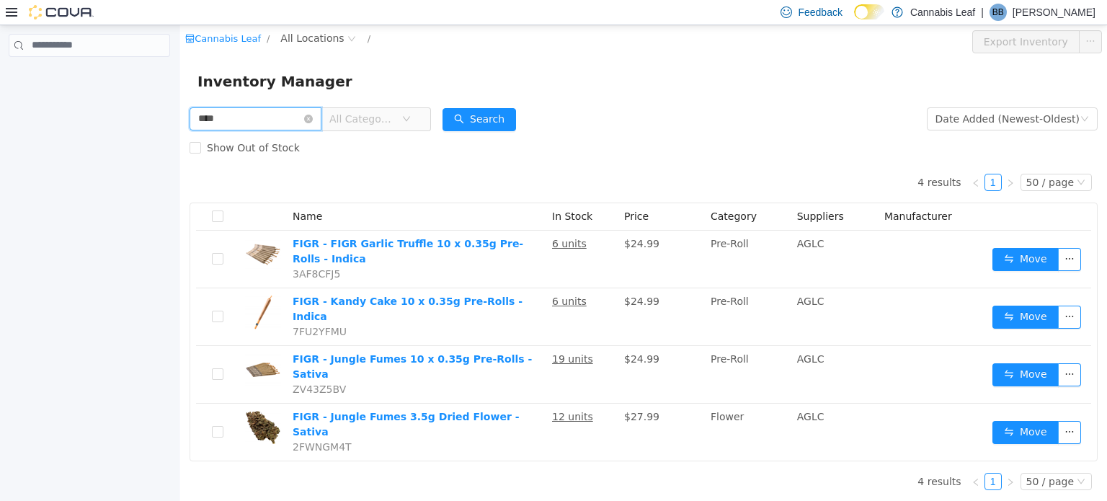
click at [180, 105] on html "Cannabis Leaf / All Locations / Export Inventory Inventory Manager **** All Cat…" at bounding box center [643, 262] width 927 height 476
type input "*"
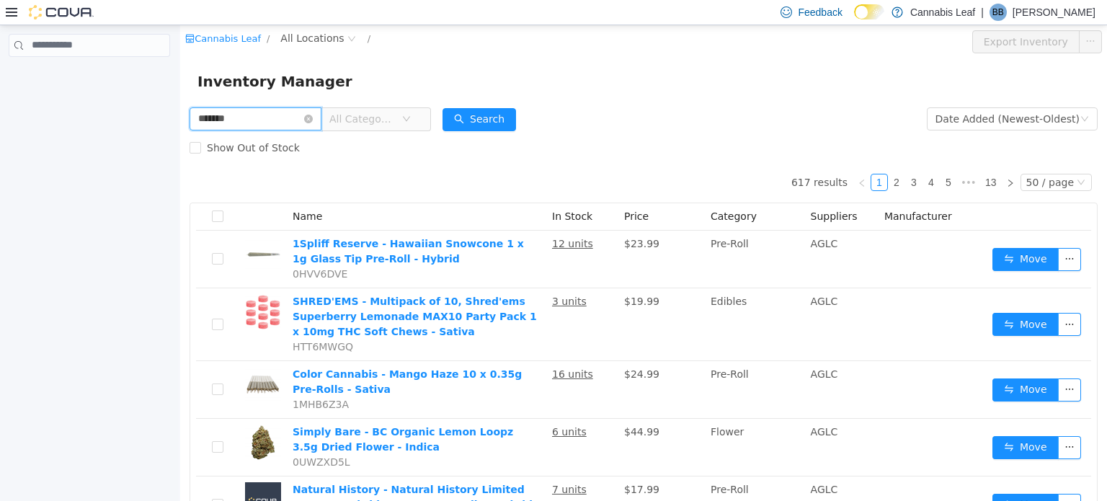
type input "*******"
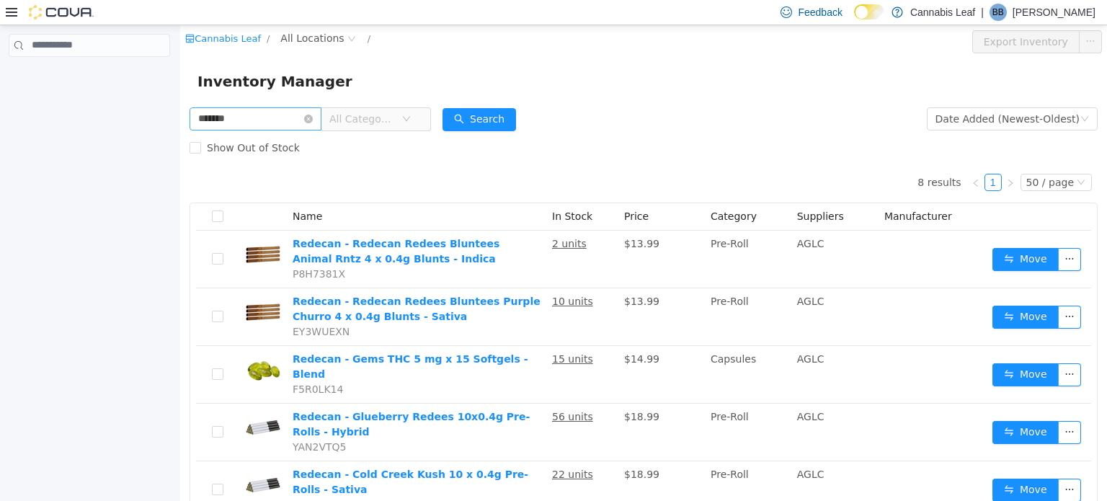
click at [313, 117] on icon "icon: close-circle" at bounding box center [308, 118] width 9 height 9
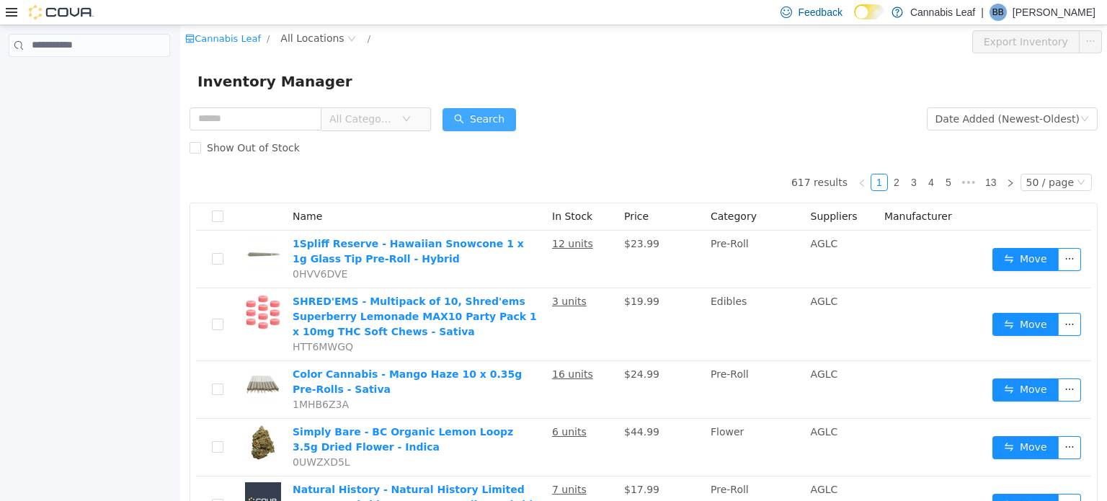
click at [503, 113] on button "Search" at bounding box center [478, 118] width 73 height 23
click at [261, 118] on input "text" at bounding box center [255, 118] width 132 height 23
drag, startPoint x: 178, startPoint y: 112, endPoint x: 156, endPoint y: 112, distance: 22.3
click at [180, 112] on html "Cannabis Leaf / All Locations / Export Inventory Inventory Manager *** All Cate…" at bounding box center [643, 262] width 927 height 476
type input "*****"
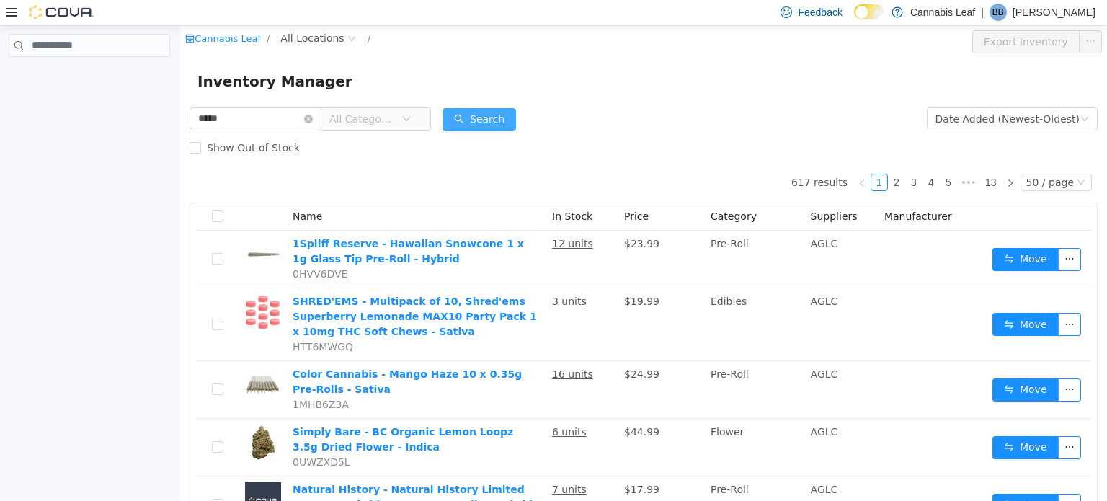
click at [468, 107] on button "Search" at bounding box center [478, 118] width 73 height 23
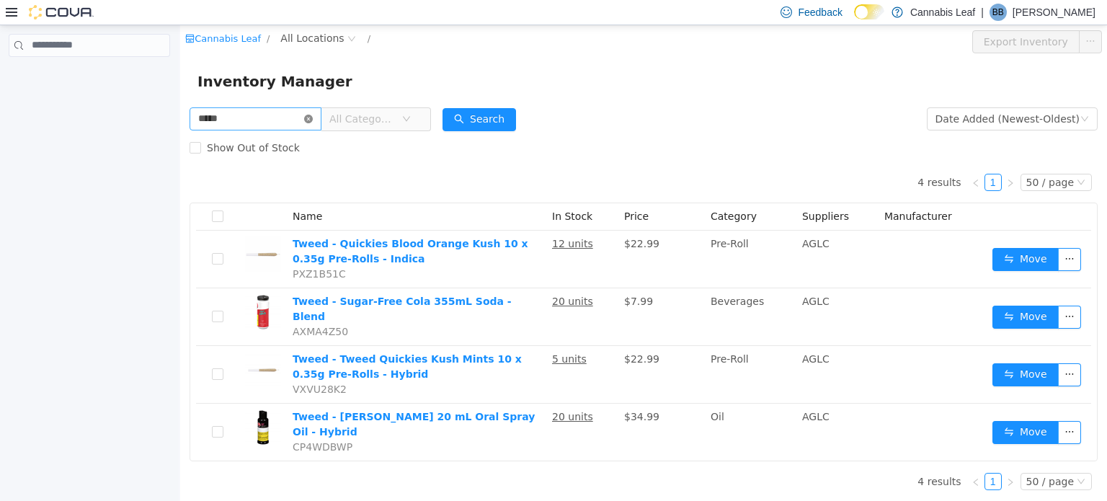
click at [313, 118] on icon "icon: close-circle" at bounding box center [308, 118] width 9 height 9
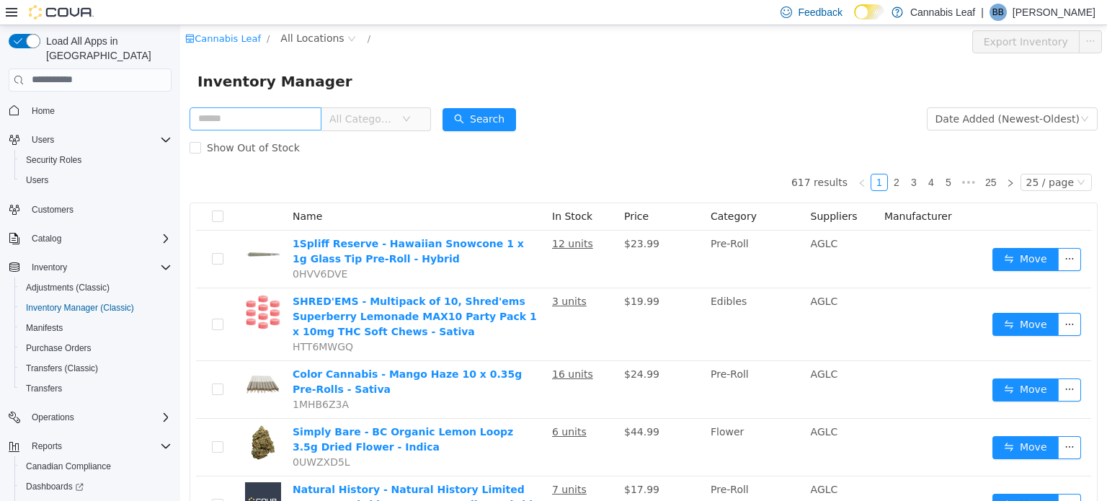
click at [280, 113] on input "text" at bounding box center [255, 118] width 132 height 23
type input "******"
click at [505, 121] on button "Search" at bounding box center [478, 118] width 73 height 23
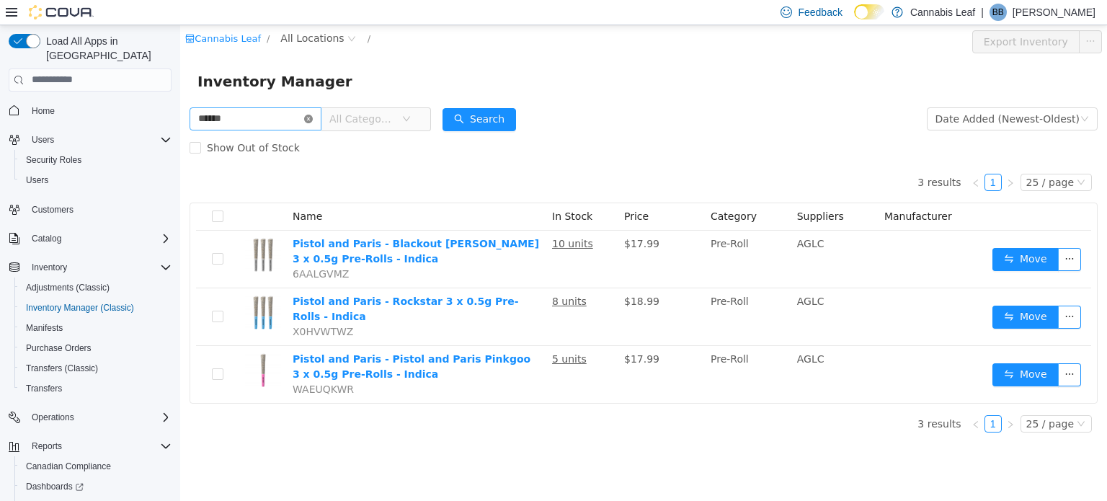
click at [313, 118] on icon "icon: close-circle" at bounding box center [308, 118] width 9 height 9
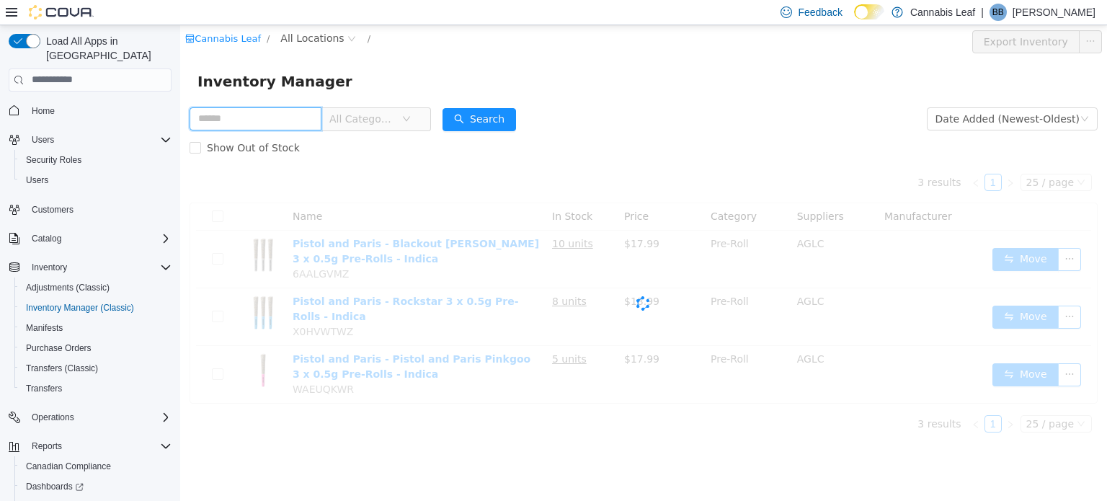
click at [285, 112] on input "text" at bounding box center [255, 118] width 132 height 23
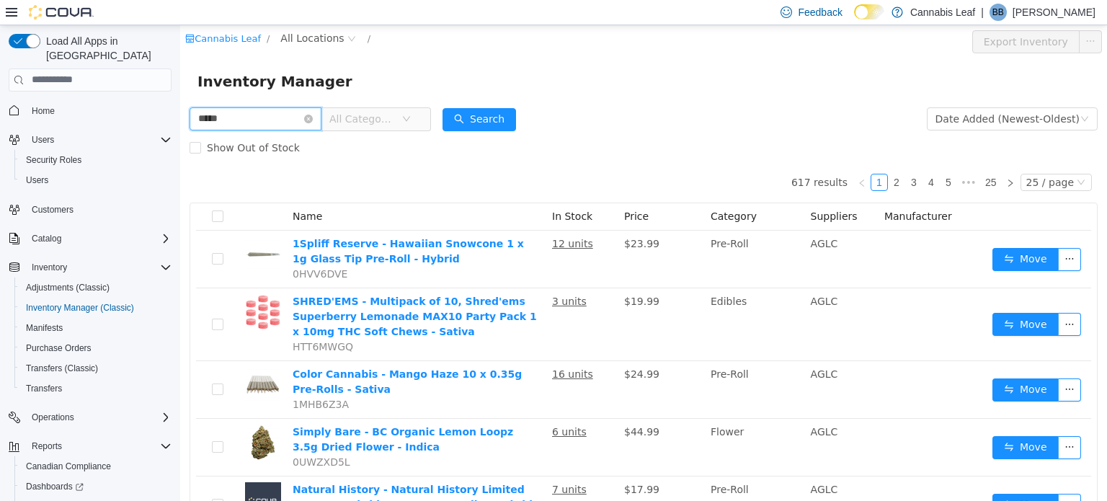
type input "*****"
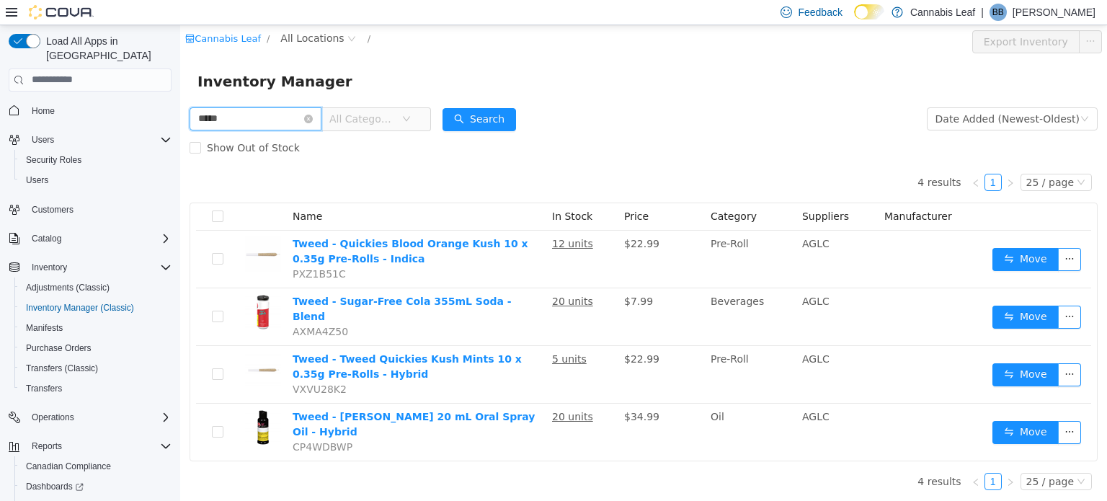
click at [321, 120] on input "*****" at bounding box center [255, 118] width 132 height 23
click at [313, 117] on icon "icon: close-circle" at bounding box center [308, 118] width 9 height 9
